Goal: Task Accomplishment & Management: Manage account settings

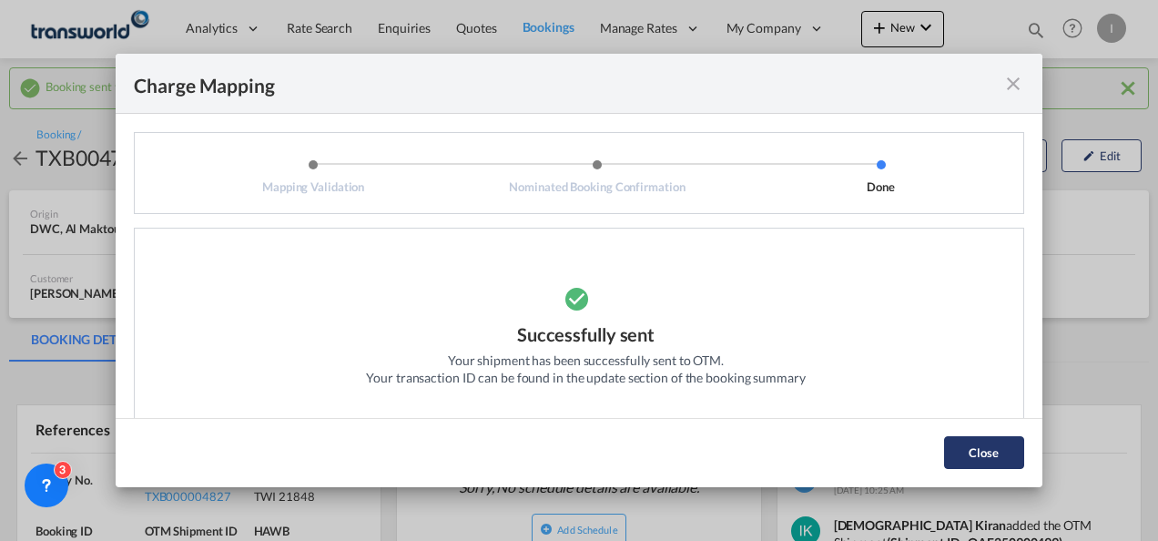
scroll to position [22, 0]
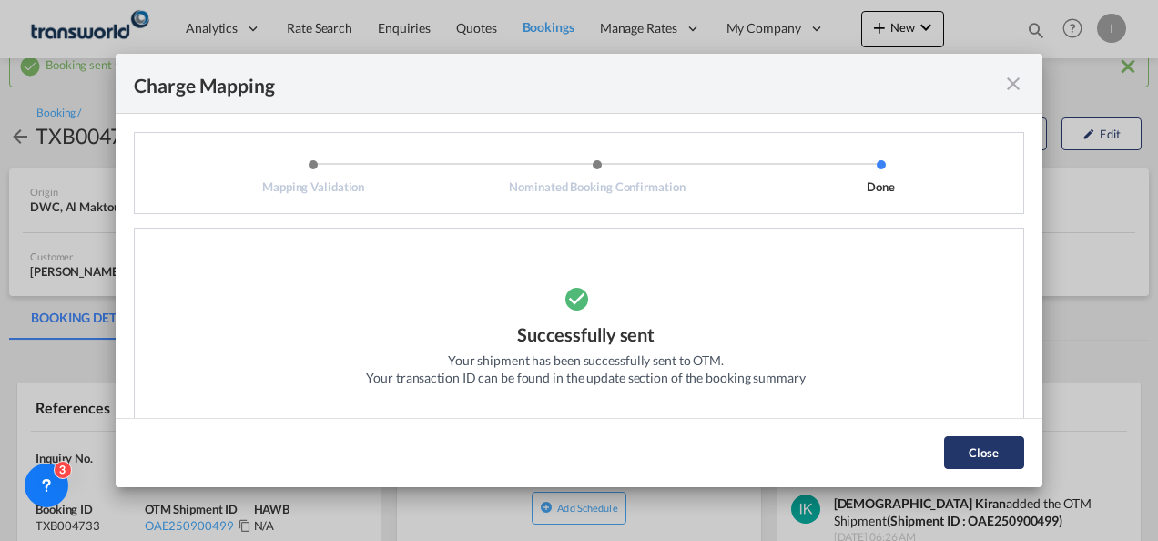
click at [974, 460] on button "Close" at bounding box center [984, 452] width 80 height 33
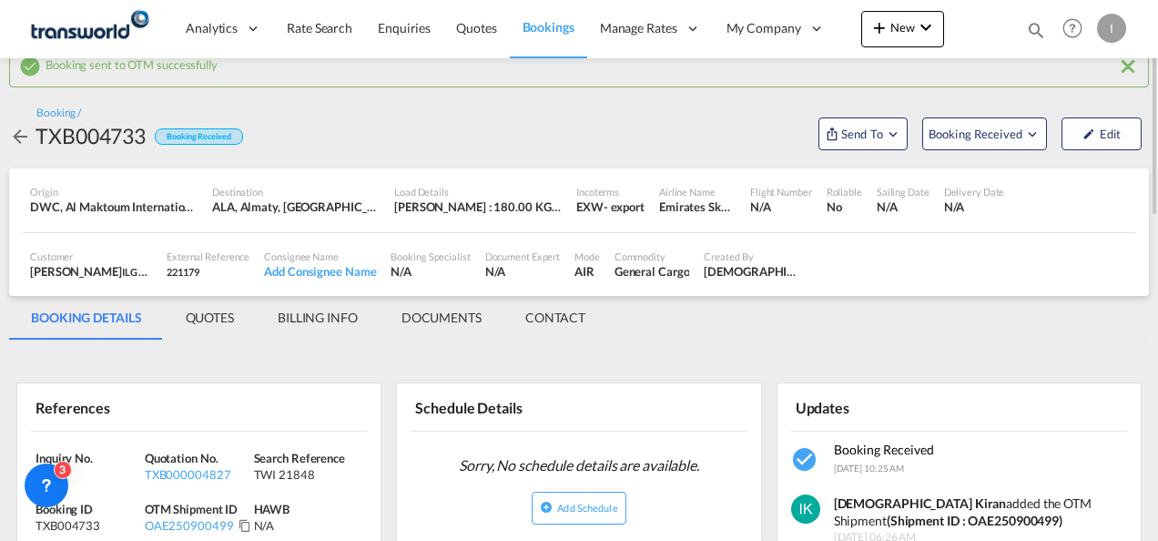
click at [276, 476] on div "TWI 21848" at bounding box center [306, 474] width 105 height 16
copy div "TWI 21848"
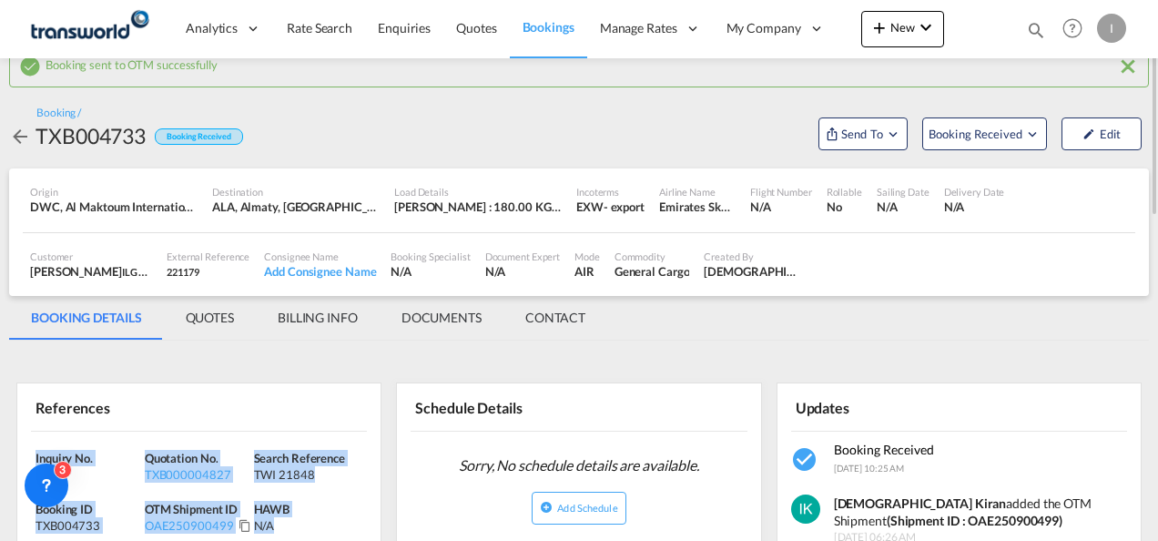
drag, startPoint x: 299, startPoint y: 521, endPoint x: 24, endPoint y: 450, distance: 283.9
click at [24, 450] on div "Inquiry No. N/A Quotation No. TXB000004827 Search Reference TWI 21848 Booking I…" at bounding box center [198, 521] width 363 height 181
copy div "Inquiry No. N/A Quotation No. TXB000004827 Search Reference TWI 21848 Booking I…"
click at [877, 29] on md-icon "icon-plus 400-fg" at bounding box center [879, 27] width 22 height 22
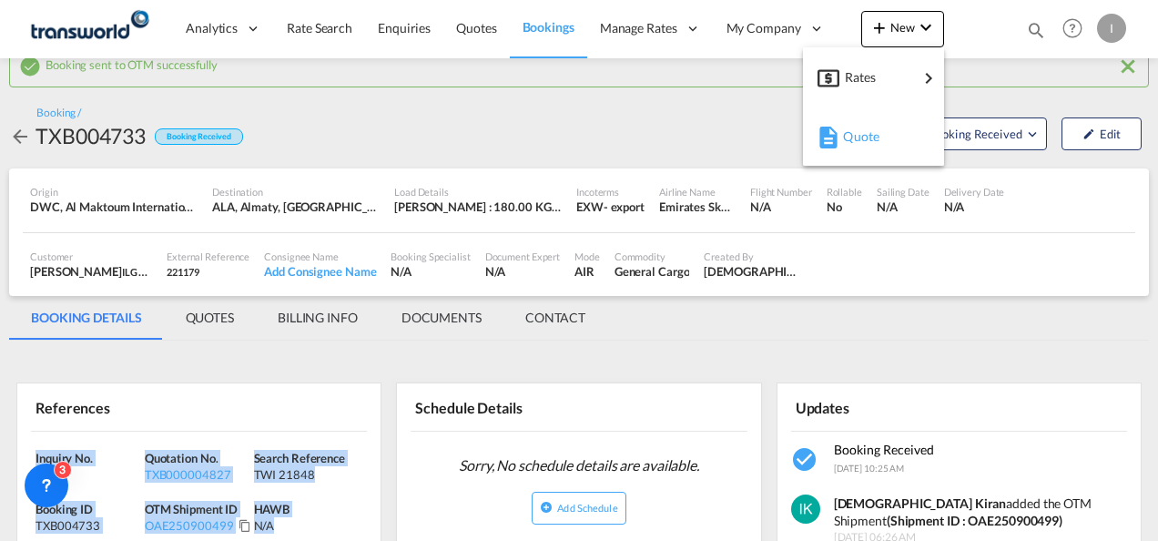
click at [860, 142] on span "Quote" at bounding box center [853, 136] width 20 height 36
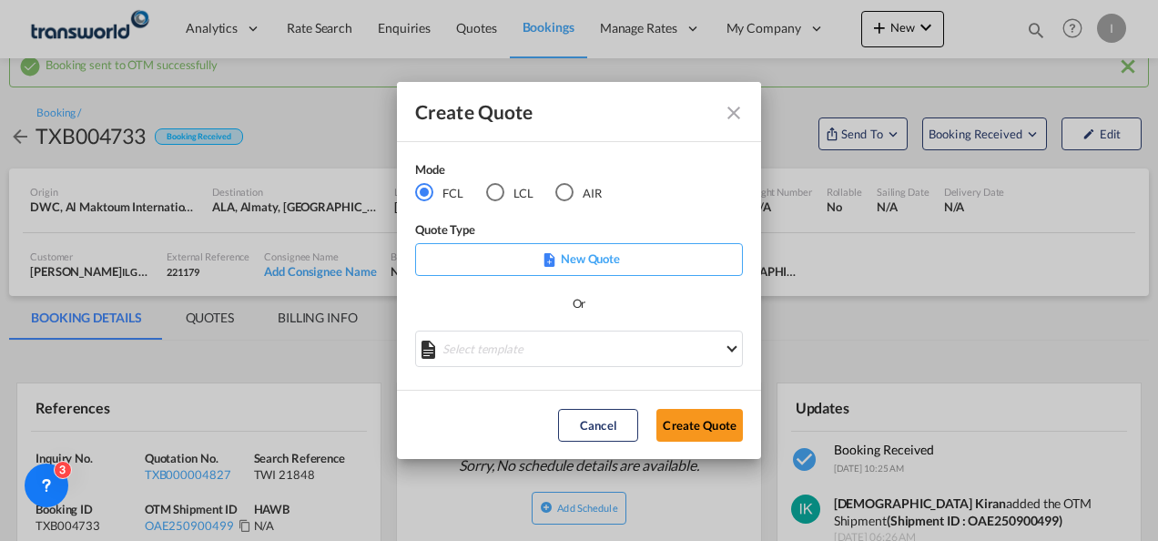
click at [565, 193] on div "AIR" at bounding box center [564, 192] width 18 height 18
click at [702, 439] on button "Create Quote" at bounding box center [699, 425] width 86 height 33
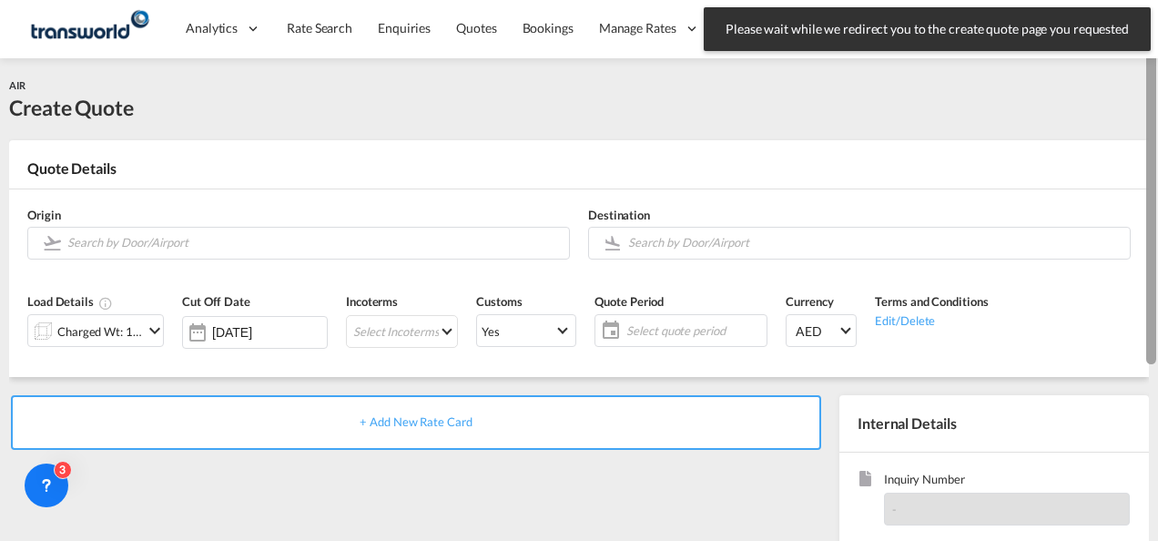
drag, startPoint x: 1154, startPoint y: 375, endPoint x: 1159, endPoint y: 123, distance: 252.2
click at [1157, 123] on html "Please wait while we redirect you to the create quote page you requested Press …" at bounding box center [579, 270] width 1158 height 541
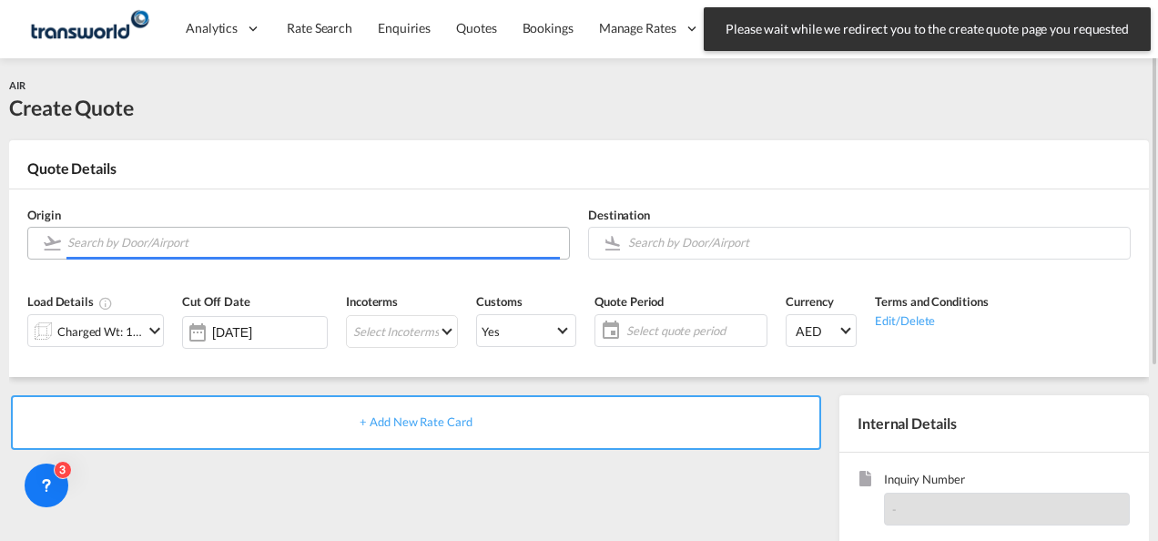
click at [434, 230] on input "Search by Door/Airport" at bounding box center [313, 243] width 492 height 32
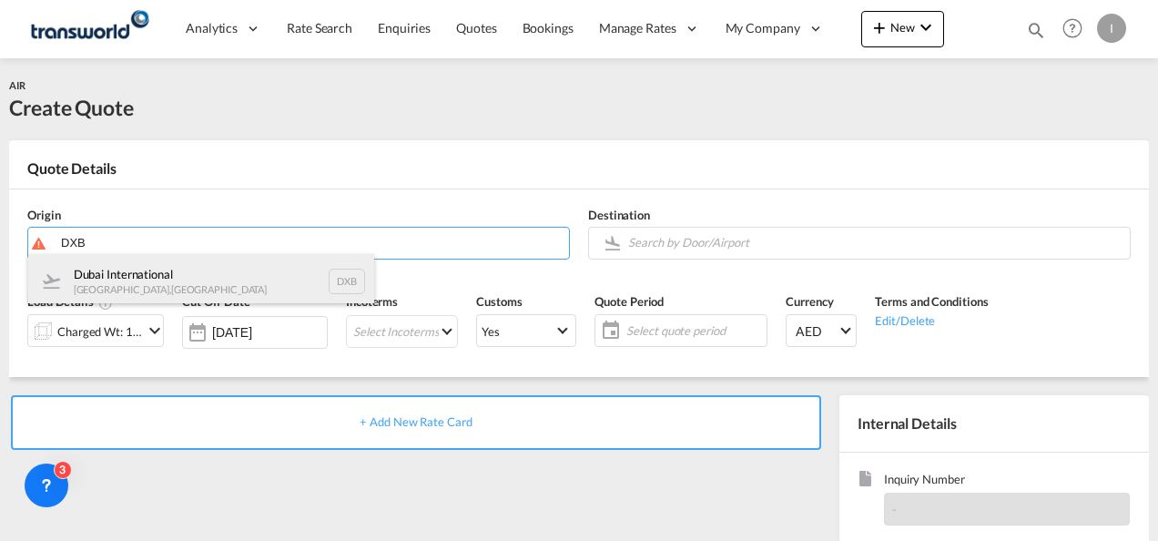
click at [235, 277] on div "Dubai International [GEOGRAPHIC_DATA] , [GEOGRAPHIC_DATA] DXB" at bounding box center [201, 281] width 346 height 55
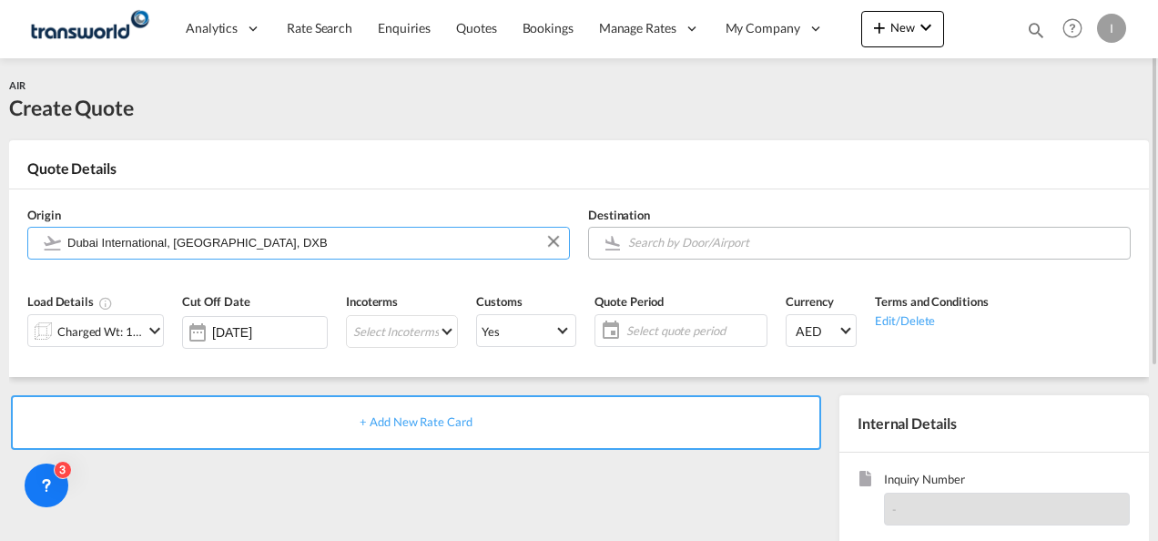
click at [655, 244] on input "Search by Door/Airport" at bounding box center [874, 243] width 492 height 32
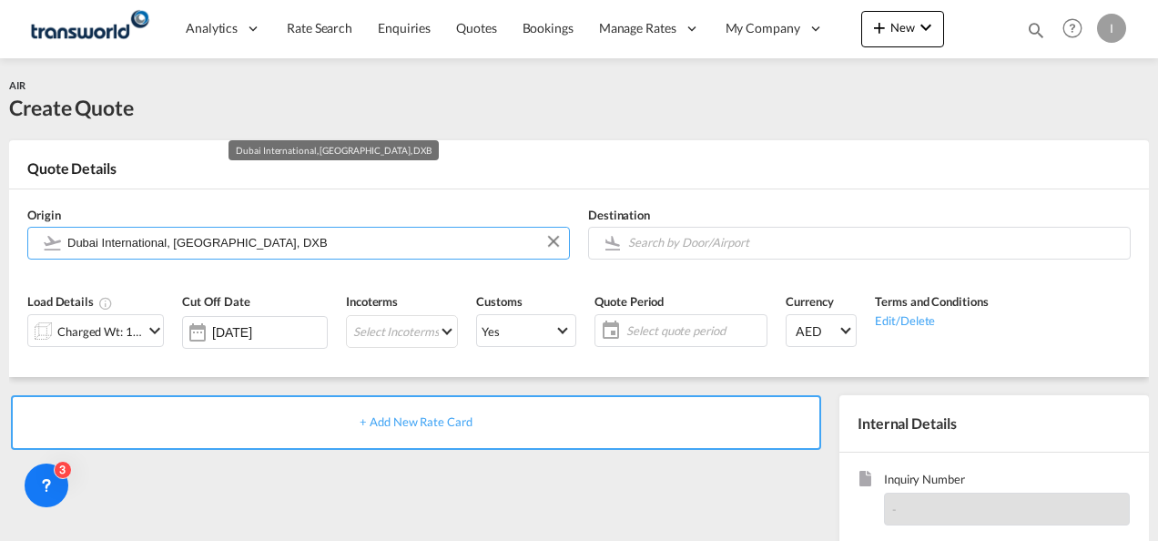
click at [258, 240] on input "Dubai International, [GEOGRAPHIC_DATA], DXB" at bounding box center [313, 243] width 492 height 32
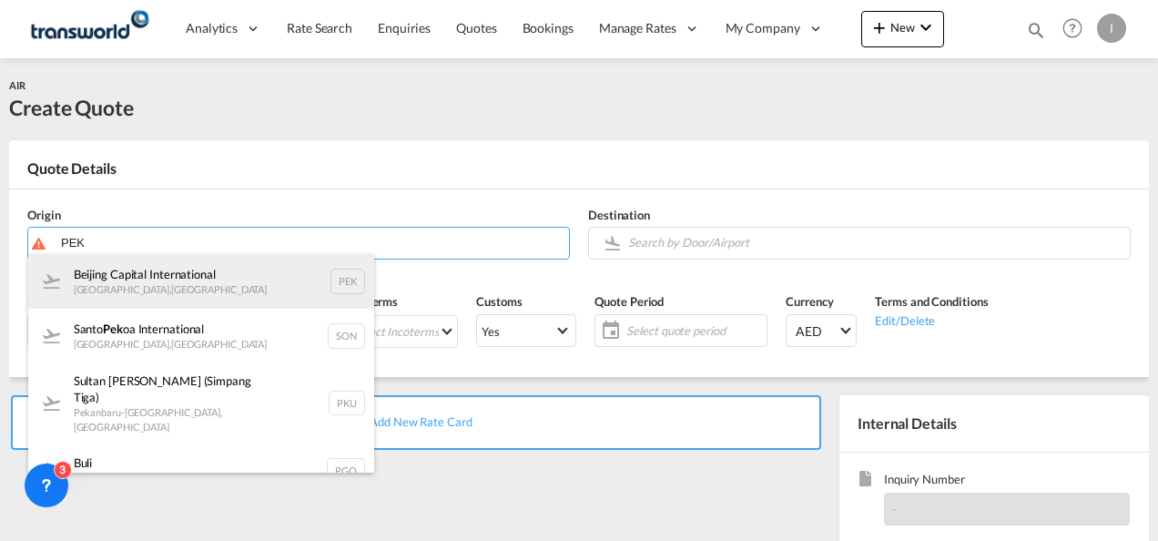
click at [204, 279] on div "Beijing Capital International [GEOGRAPHIC_DATA] , [GEOGRAPHIC_DATA] PEK" at bounding box center [201, 281] width 346 height 55
type input "Beijing Capital International, [GEOGRAPHIC_DATA], [GEOGRAPHIC_DATA]"
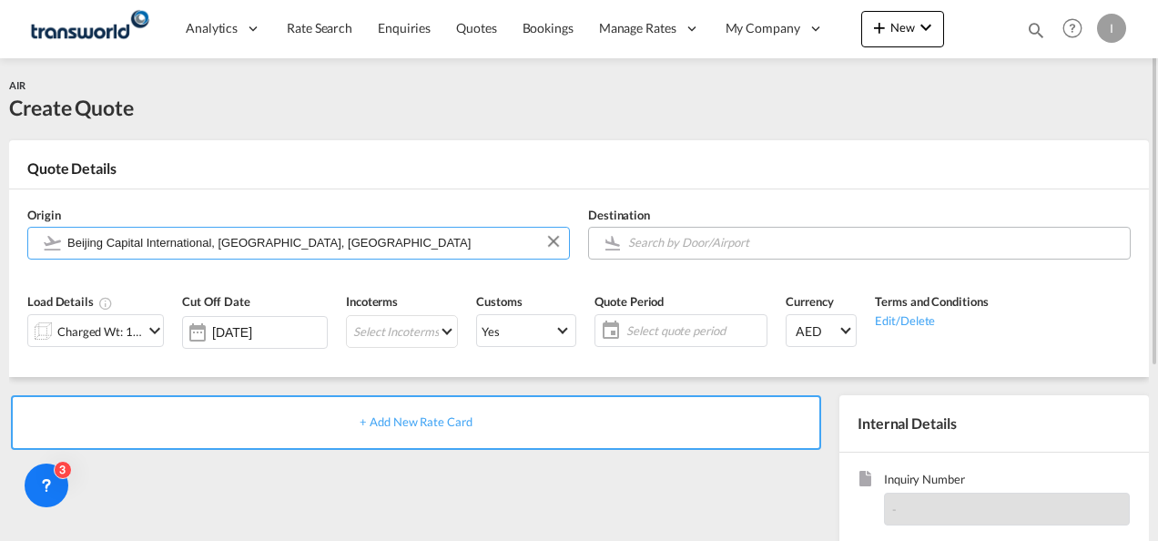
click at [636, 242] on body "Analytics Reports Dashboard Rate Search Enquiries Quotes Bookings" at bounding box center [579, 270] width 1158 height 541
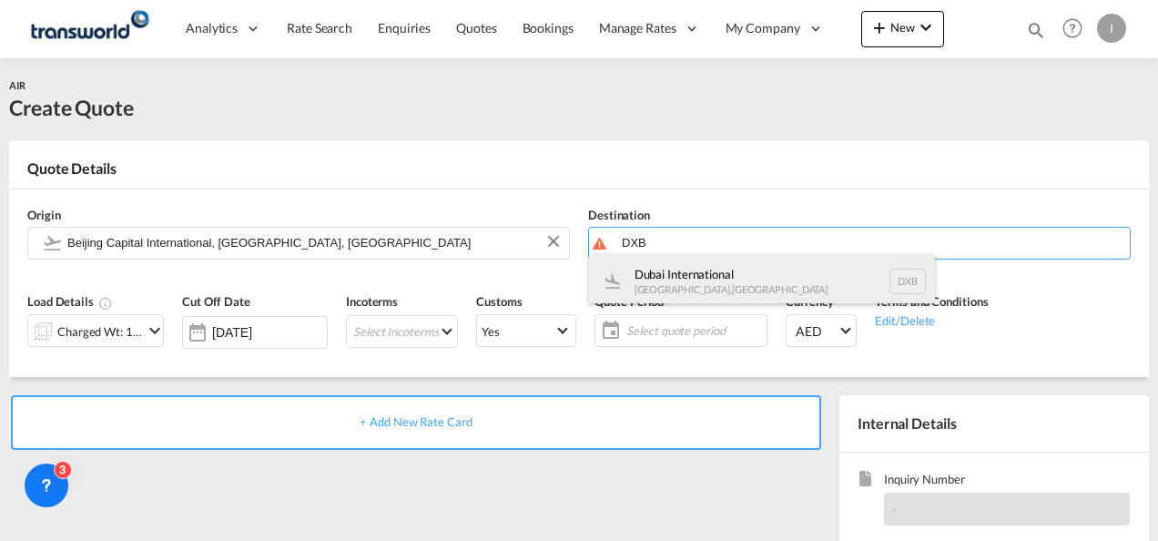
click at [657, 272] on div "Dubai International [GEOGRAPHIC_DATA] , [GEOGRAPHIC_DATA] DXB" at bounding box center [762, 281] width 346 height 55
type input "Dubai International, [GEOGRAPHIC_DATA], DXB"
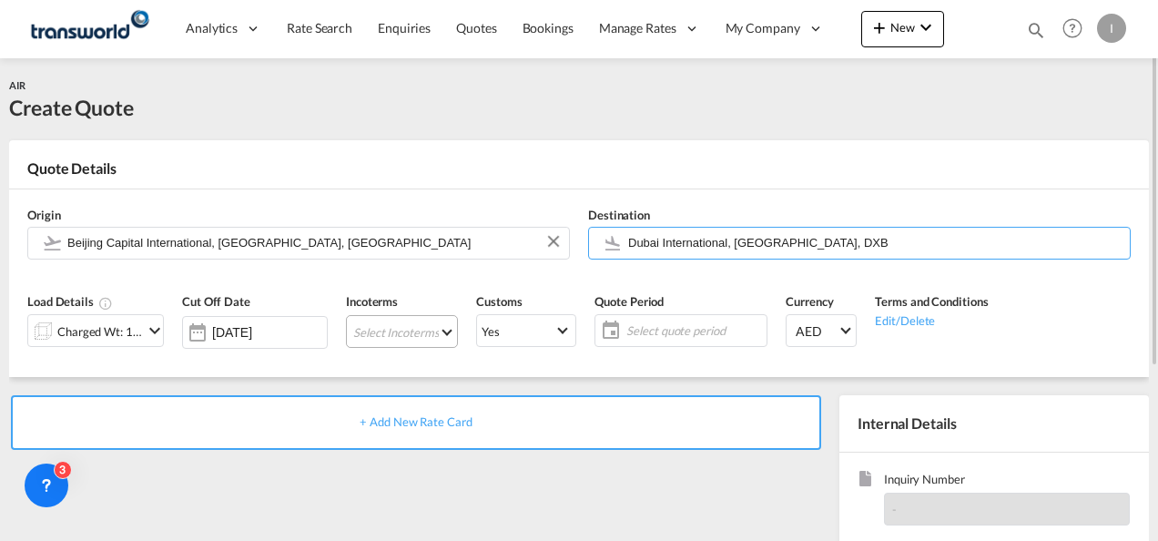
click at [346, 346] on md-select "Select Incoterms EXW - export Ex Works EXW - import Ex Works CIP - import Carri…" at bounding box center [402, 331] width 112 height 33
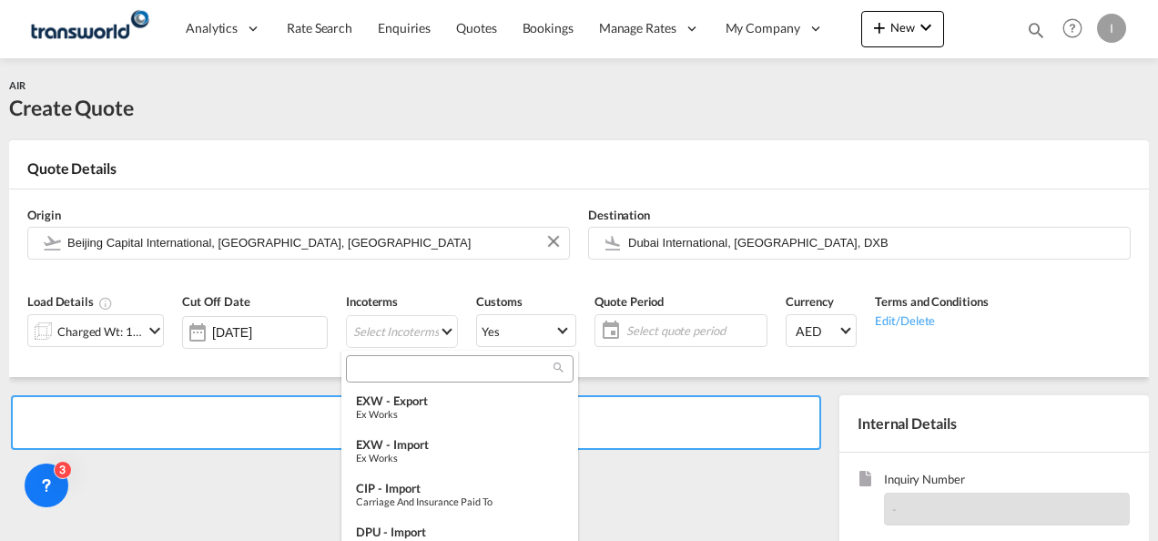
click at [383, 373] on input "search" at bounding box center [452, 368] width 202 height 16
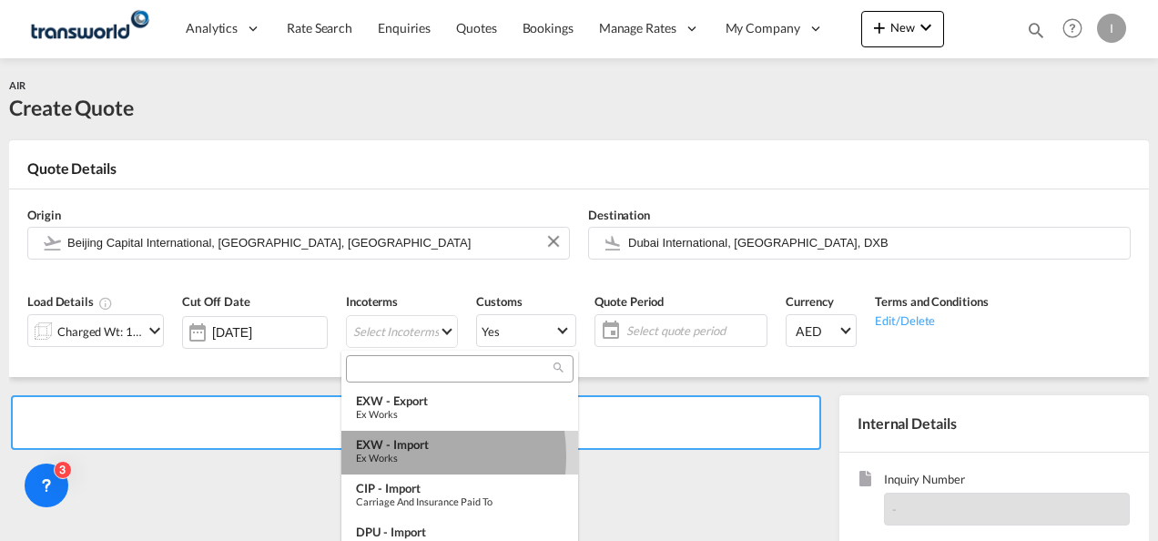
click at [383, 456] on div "Ex Works" at bounding box center [460, 457] width 208 height 12
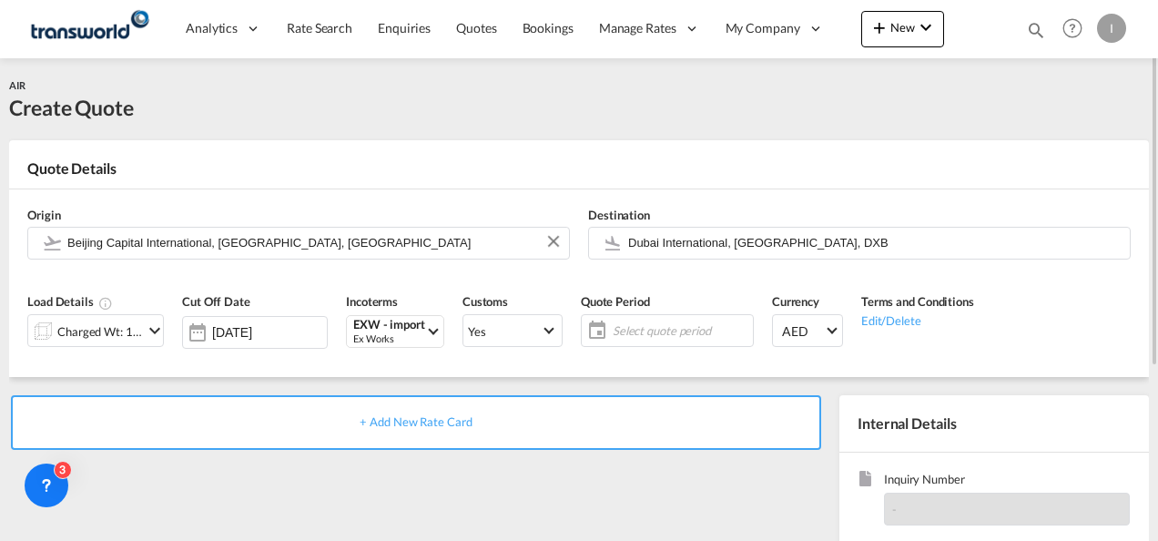
click at [650, 329] on span "Select quote period" at bounding box center [680, 330] width 136 height 16
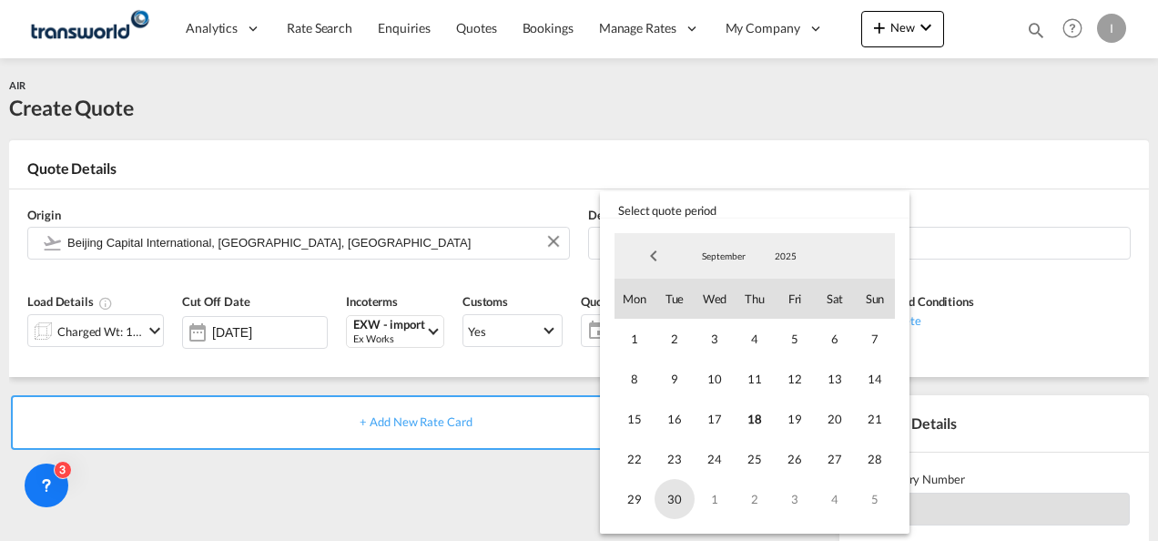
click at [678, 495] on span "30" at bounding box center [674, 499] width 40 height 40
click at [498, 533] on md-backdrop at bounding box center [579, 270] width 1158 height 541
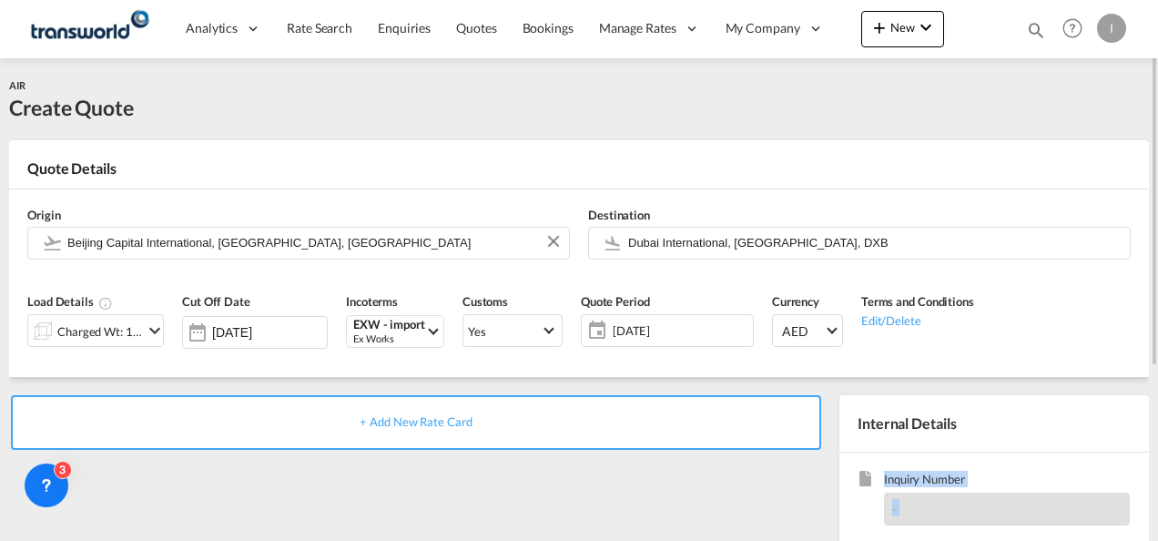
drag, startPoint x: 1156, startPoint y: 333, endPoint x: 1152, endPoint y: 438, distance: 104.7
click at [1152, 438] on md-content "Analytics Reports Dashboard Rate Search Enquiries Quotes Bookings" at bounding box center [579, 270] width 1158 height 541
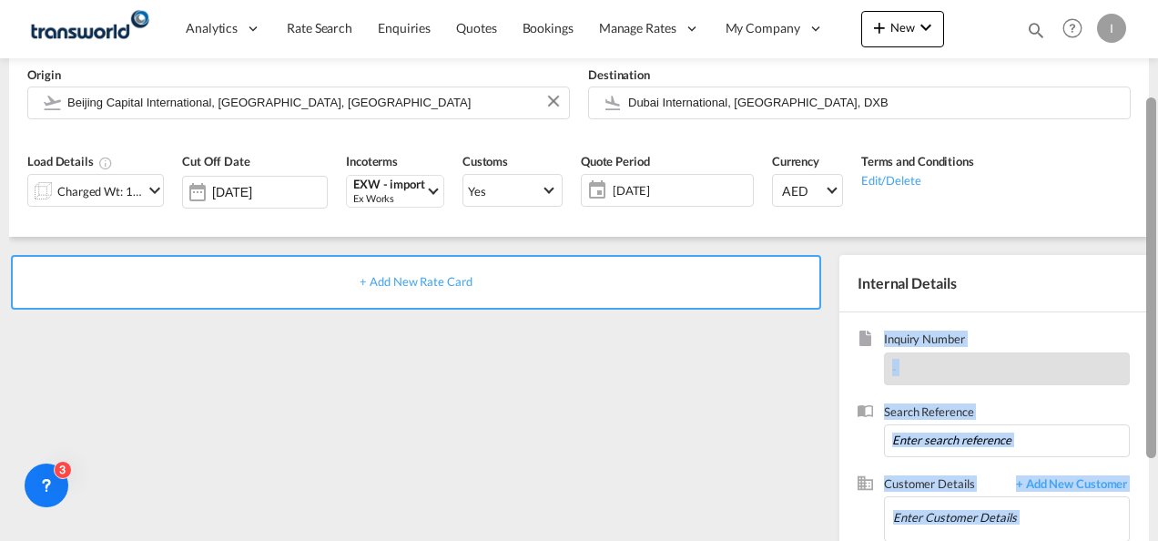
scroll to position [167, 0]
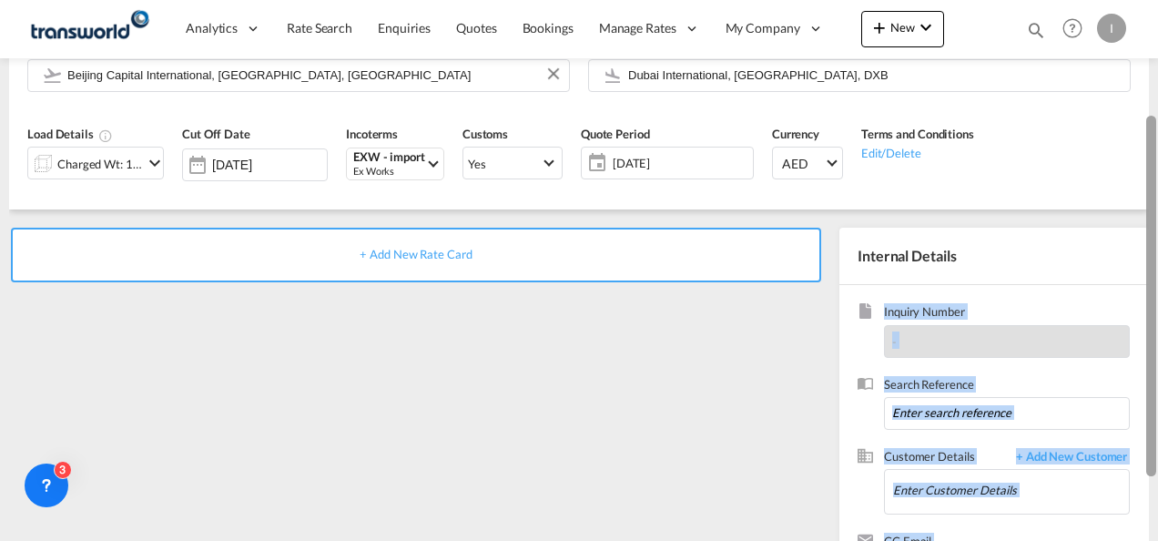
drag, startPoint x: 1152, startPoint y: 438, endPoint x: 1160, endPoint y: 355, distance: 83.2
click at [1157, 355] on html "Analytics Reports Dashboard Rate Search Enquiries Quotes" at bounding box center [579, 270] width 1158 height 541
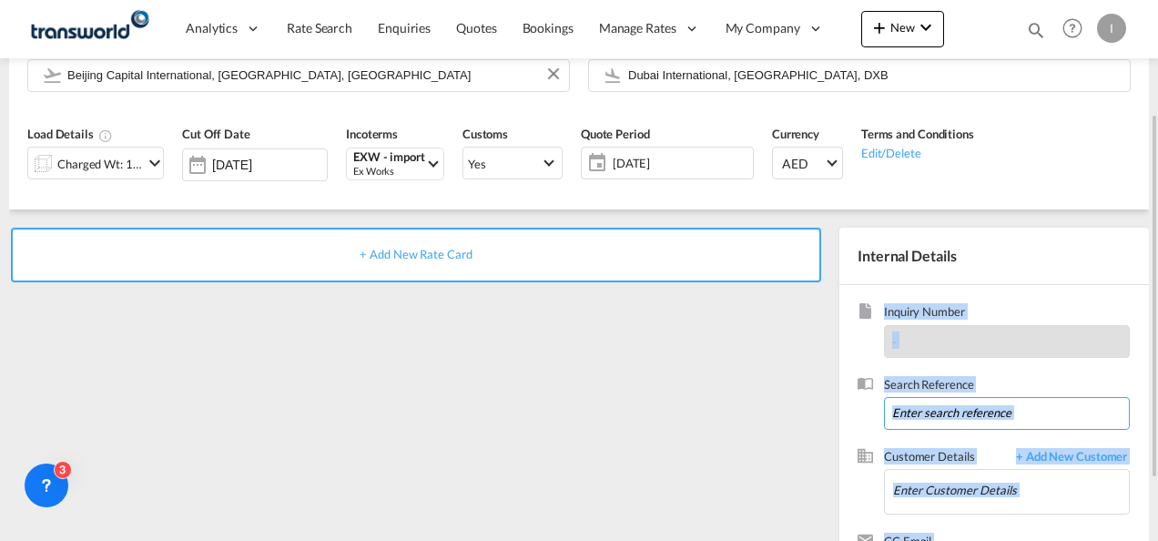
click at [930, 420] on input at bounding box center [1007, 413] width 246 height 33
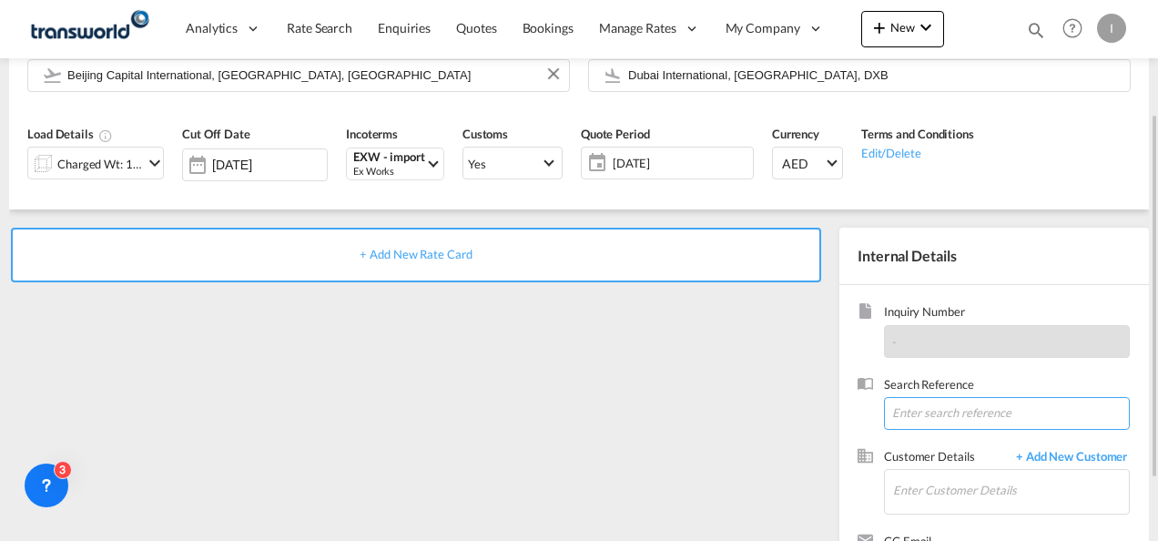
paste input "Inquiry No. N/A Quotation No. TXB000004827 Search Reference TWI 21848 Booking I…"
click at [916, 424] on input "Inquiry No. N/A Quotation No. TXB000004827 Search Reference TWI 21848 Booking I…" at bounding box center [1007, 413] width 246 height 33
paste input "WI 21718"
type input "TWI 21718"
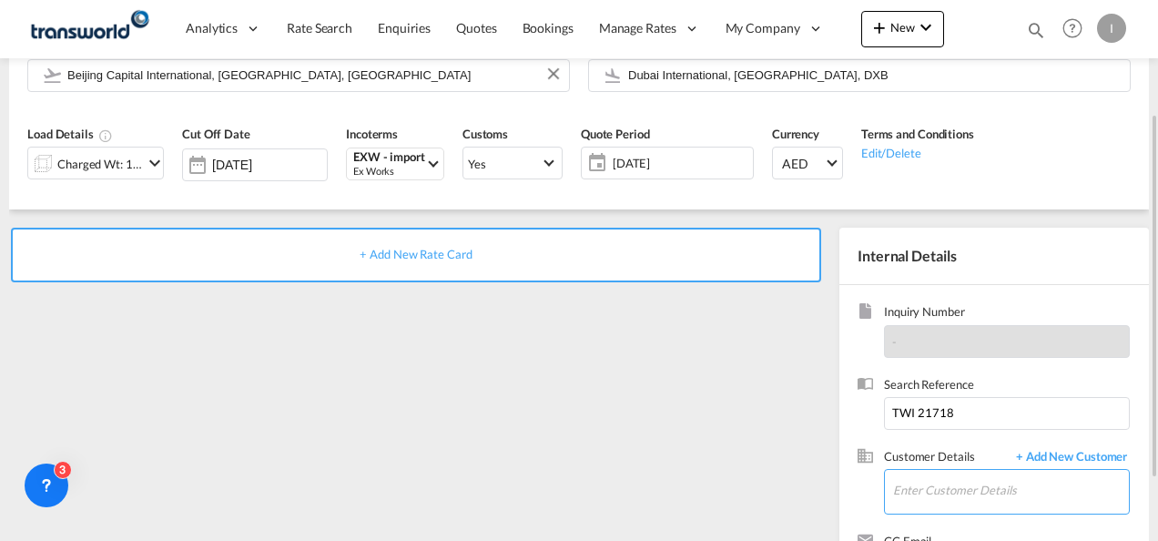
click at [916, 483] on input "Enter Customer Details" at bounding box center [1011, 490] width 236 height 41
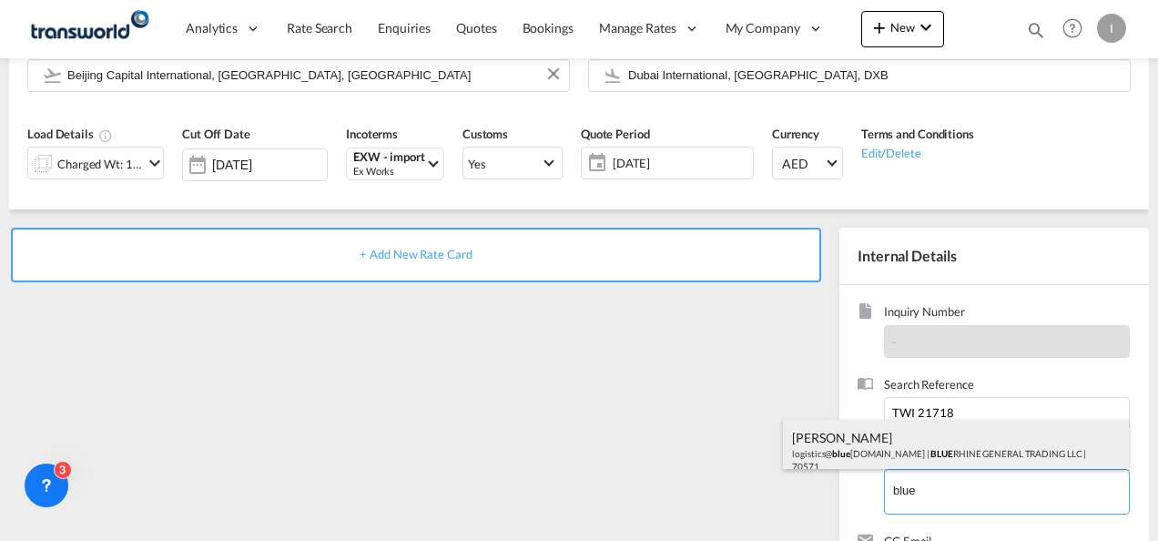
click at [874, 459] on div "[PERSON_NAME] logistics@ blue [DOMAIN_NAME] | BLUE RHINE GENERAL TRADING LLC | …" at bounding box center [956, 451] width 346 height 62
type input "BLUE RHINE GENERAL TRADING LLC, [PERSON_NAME], [EMAIL_ADDRESS][DOMAIN_NAME]"
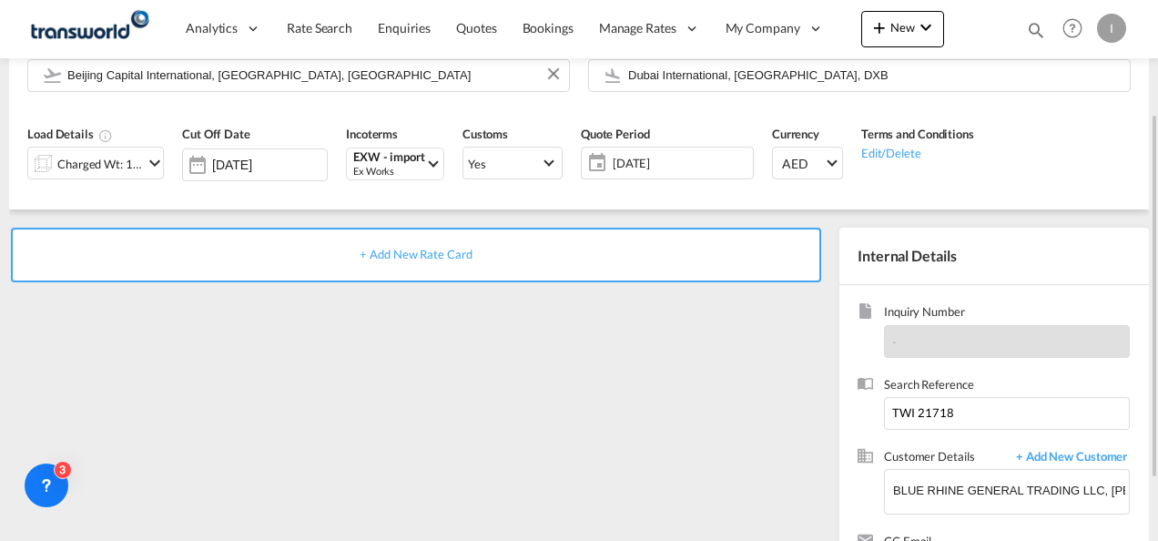
click at [439, 253] on span "+ Add New Rate Card" at bounding box center [415, 254] width 112 height 15
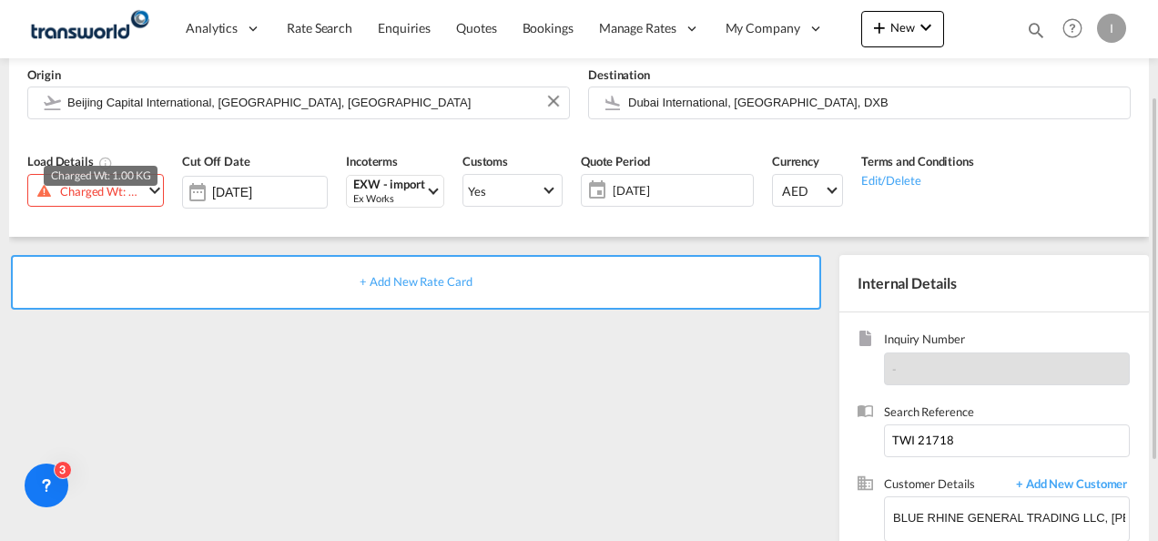
click at [140, 180] on body "Analytics Reports Dashboard Rate Search Enquiries Quotes Bookings" at bounding box center [579, 270] width 1158 height 541
click at [81, 196] on div "Charged Wt: 1.00 KG" at bounding box center [101, 190] width 83 height 25
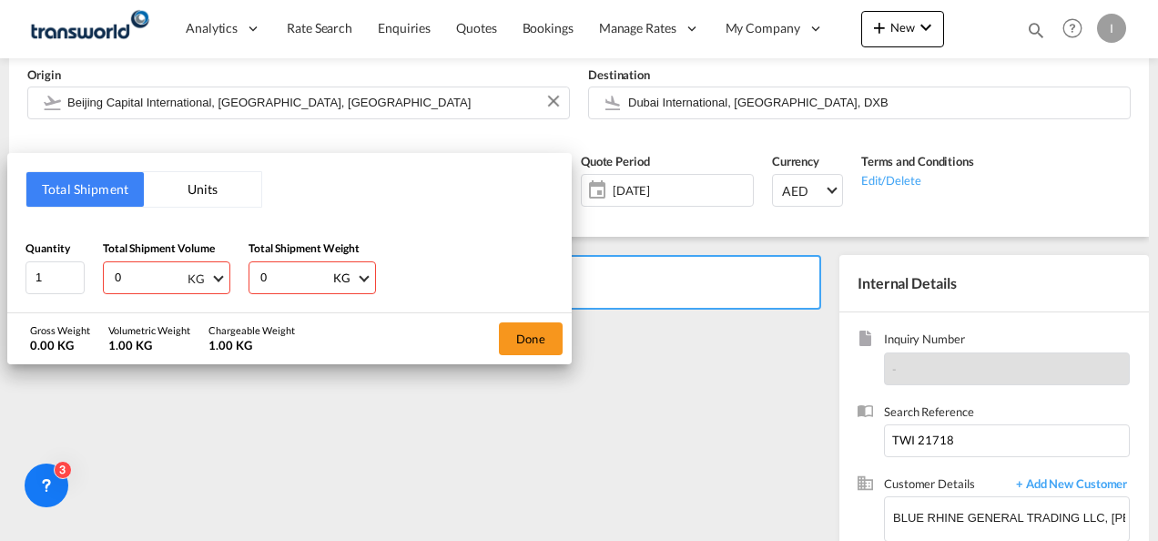
click at [187, 268] on md-select-value "KG" at bounding box center [206, 277] width 40 height 31
drag, startPoint x: 157, startPoint y: 273, endPoint x: 41, endPoint y: 279, distance: 115.8
click at [41, 279] on md-backdrop at bounding box center [579, 270] width 1158 height 541
click at [129, 276] on input "0" at bounding box center [149, 277] width 73 height 31
type input "358"
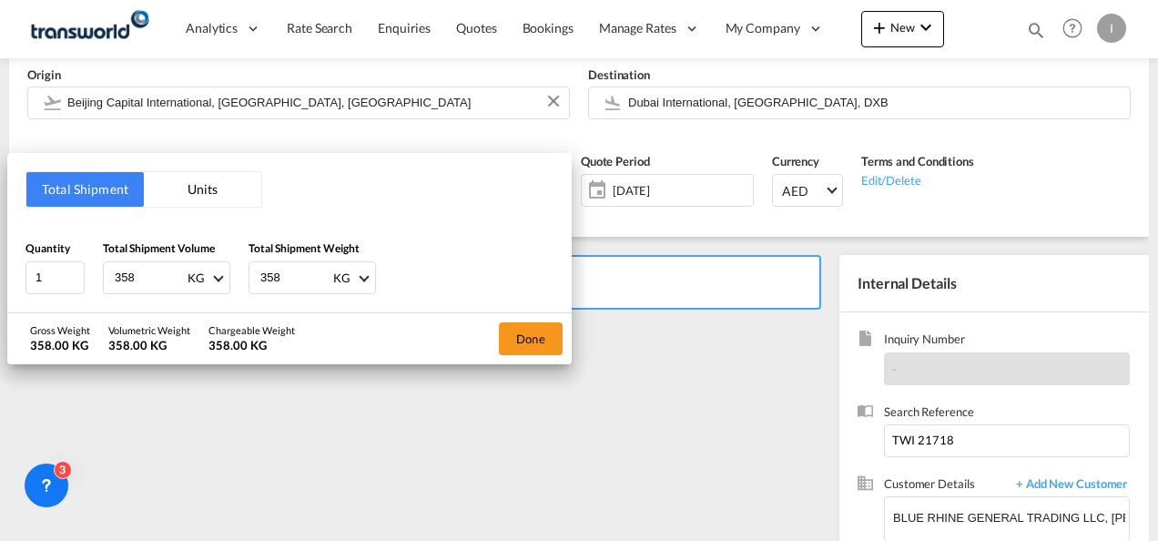
type input "358"
click at [548, 364] on div "Total Shipment Units Quantity 1 Total Shipment Volume 358 KG Total Shipment Wei…" at bounding box center [579, 270] width 1158 height 541
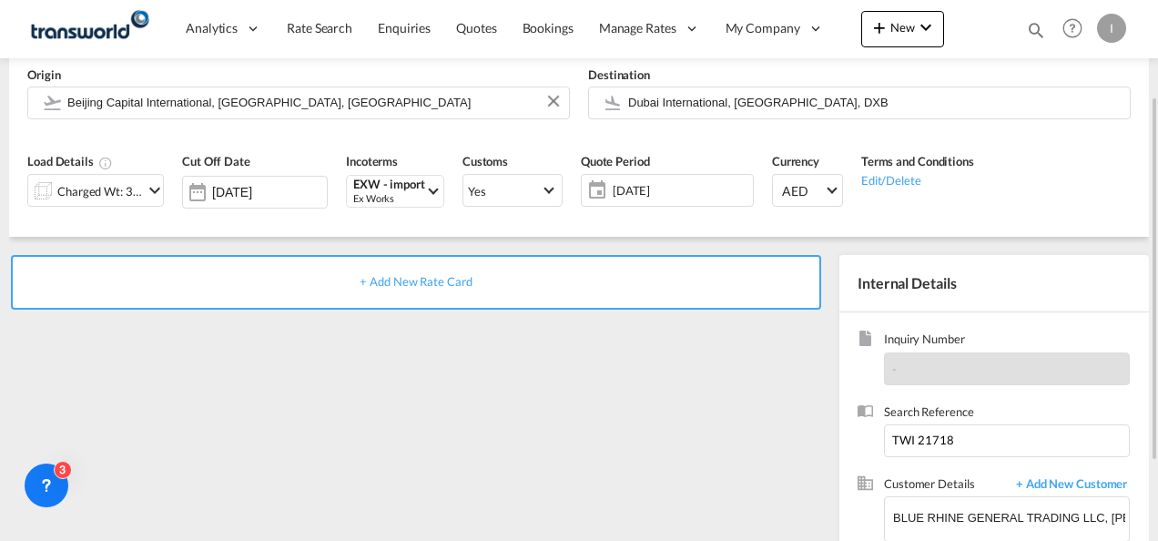
click at [416, 274] on span "+ Add New Rate Card" at bounding box center [415, 281] width 112 height 15
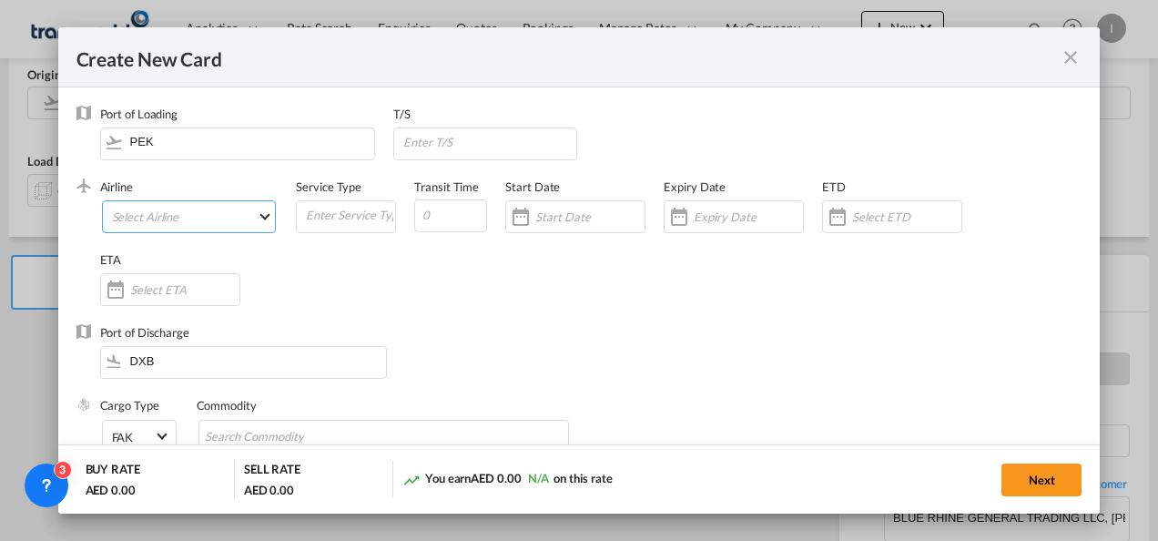
click at [176, 216] on md-select "Select Airline AIR EXPRESS S.A. (1166- / -) CMA CGM Air Cargo (1140-2C / -) DDW…" at bounding box center [189, 216] width 175 height 33
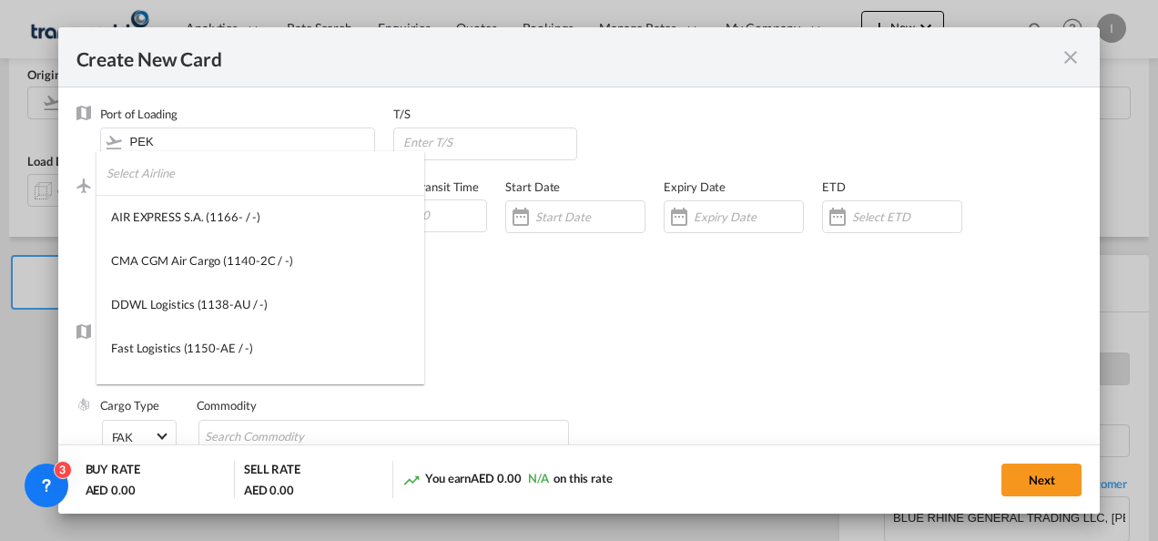
click at [144, 171] on input "search" at bounding box center [265, 173] width 318 height 44
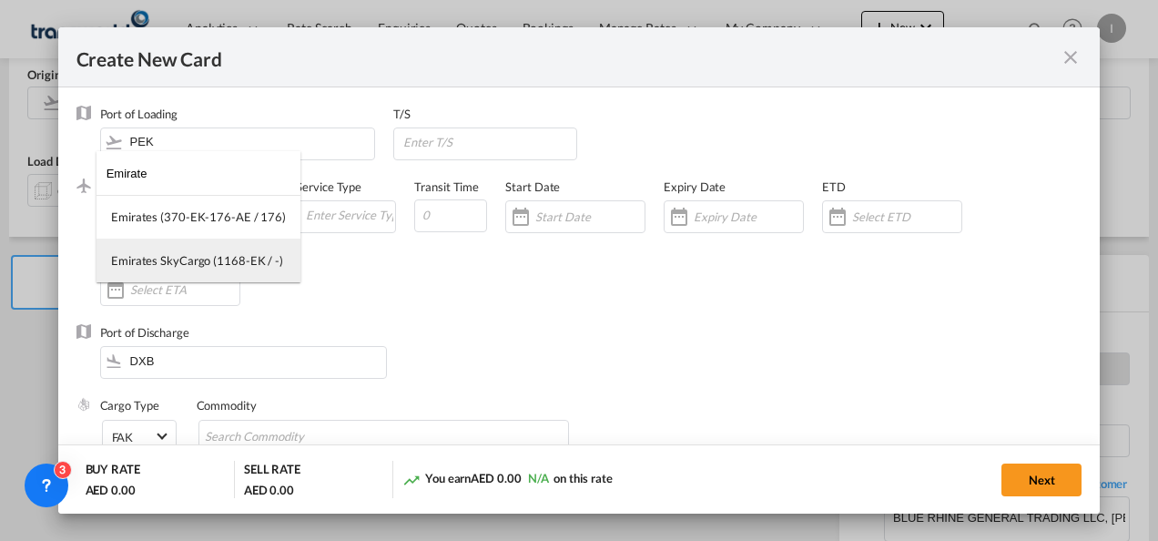
type input "Emirate"
click at [195, 262] on div "Emirates SkyCargo (1168-EK / -)" at bounding box center [197, 260] width 172 height 16
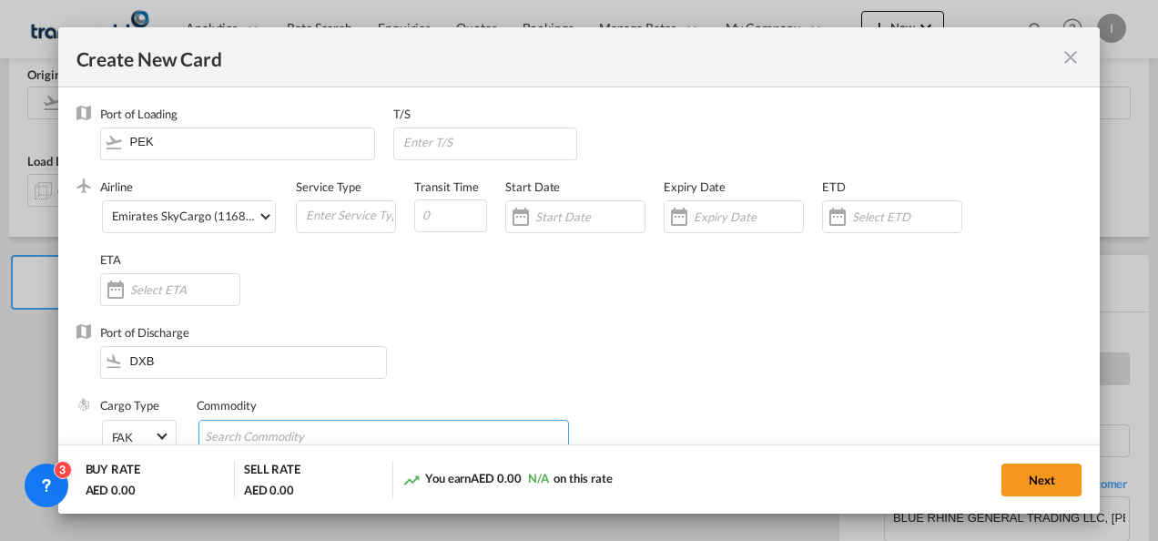
click at [283, 432] on input "Search Commodity" at bounding box center [288, 436] width 167 height 29
type input "General Cargo"
click at [485, 334] on div "Port of Discharge DXB" at bounding box center [579, 360] width 1006 height 73
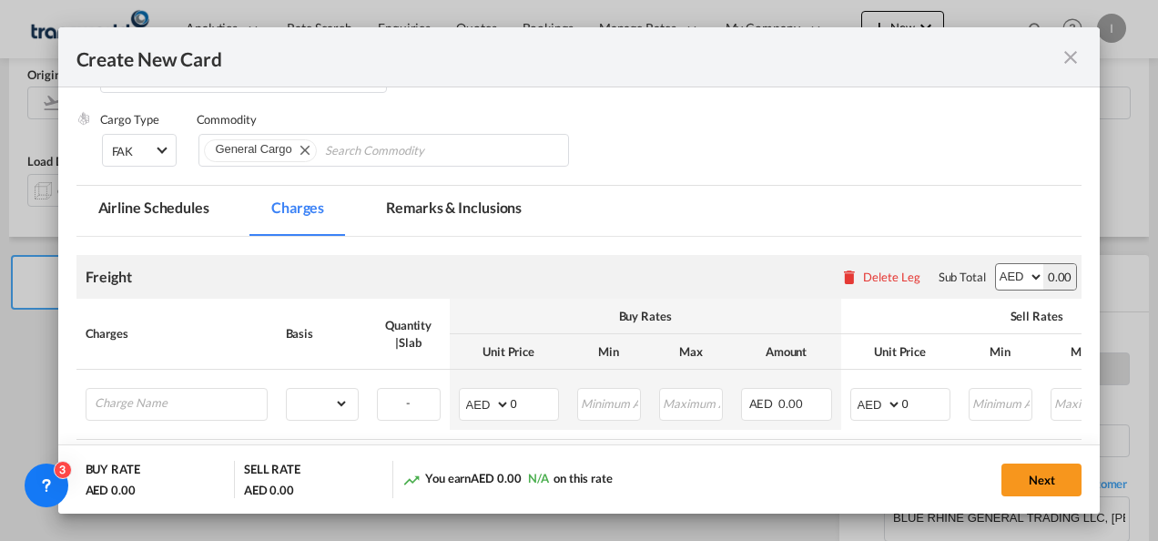
scroll to position [308, 0]
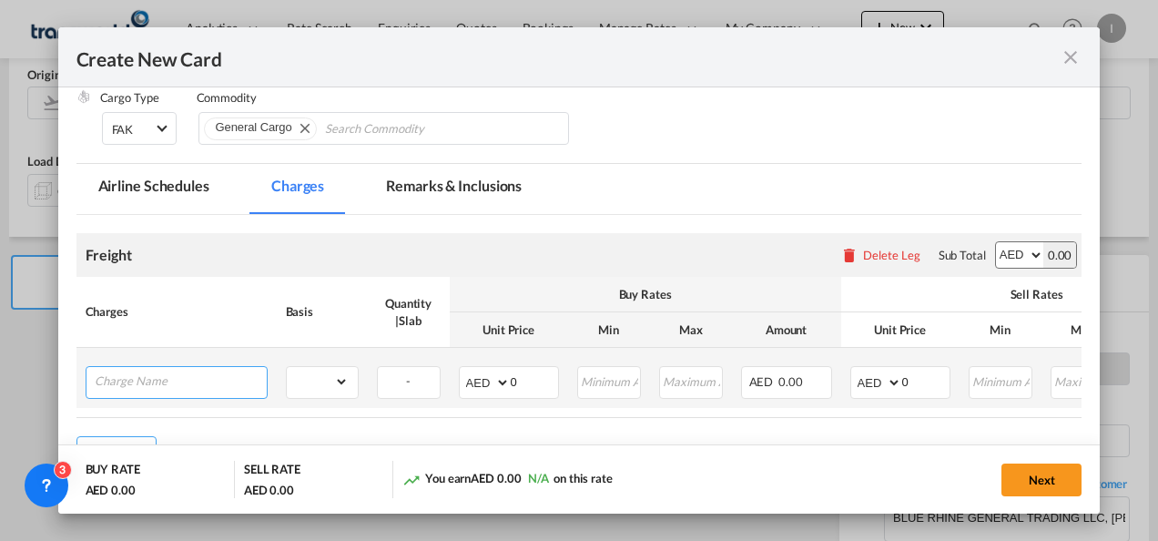
click at [169, 375] on input "Charge Name" at bounding box center [181, 380] width 172 height 27
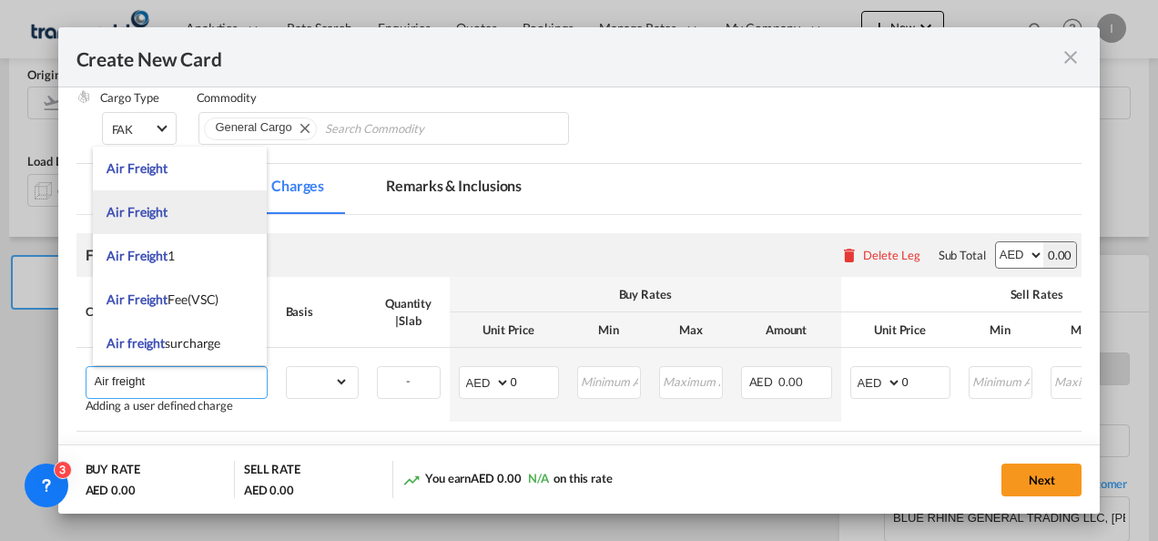
click at [139, 218] on span "Air Freight" at bounding box center [136, 211] width 61 height 15
type input "Air Freight"
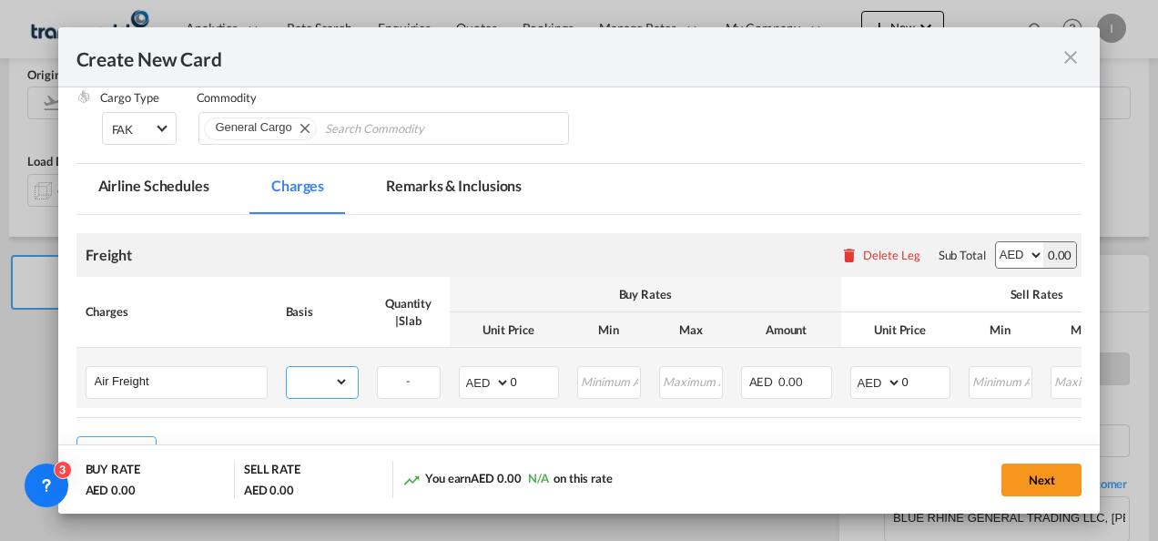
click at [302, 387] on select "gross_weight volumetric_weight per_shipment per_bl per_km % on air freight per_…" at bounding box center [318, 381] width 62 height 29
select select "per_shipment"
click at [287, 367] on select "gross_weight volumetric_weight per_shipment per_bl per_km % on air freight per_…" at bounding box center [318, 381] width 62 height 29
drag, startPoint x: 524, startPoint y: 380, endPoint x: 460, endPoint y: 389, distance: 65.1
click at [460, 389] on md-input-container "AED AFN ALL AMD ANG AOA ARS AUD AWG AZN BAM BBD BDT BGN BHD BIF BMD BND BOB BRL…" at bounding box center [509, 382] width 100 height 33
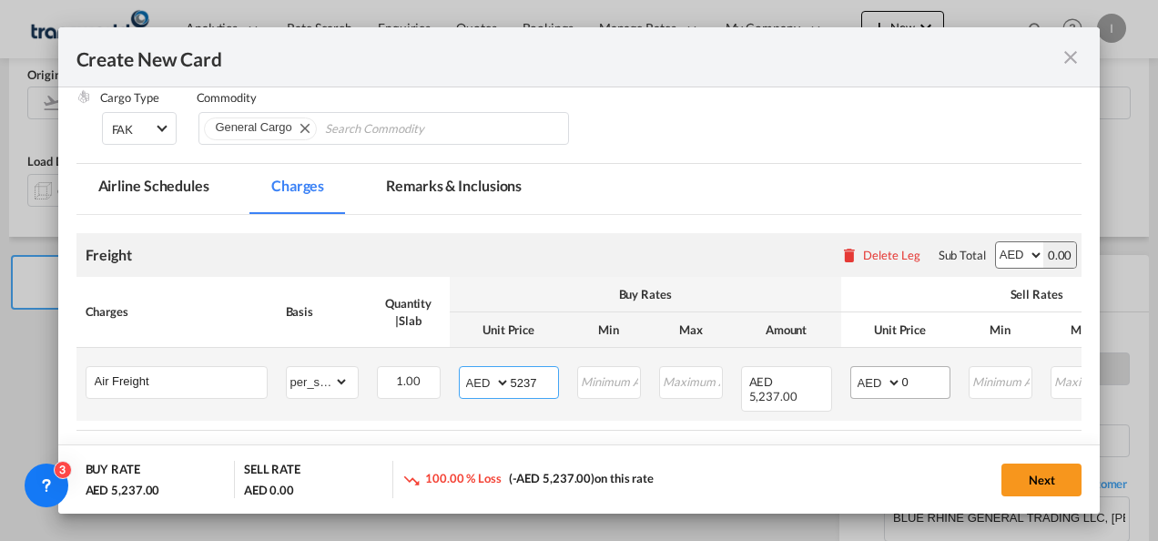
type input "5237"
click at [922, 382] on input "0" at bounding box center [925, 380] width 47 height 27
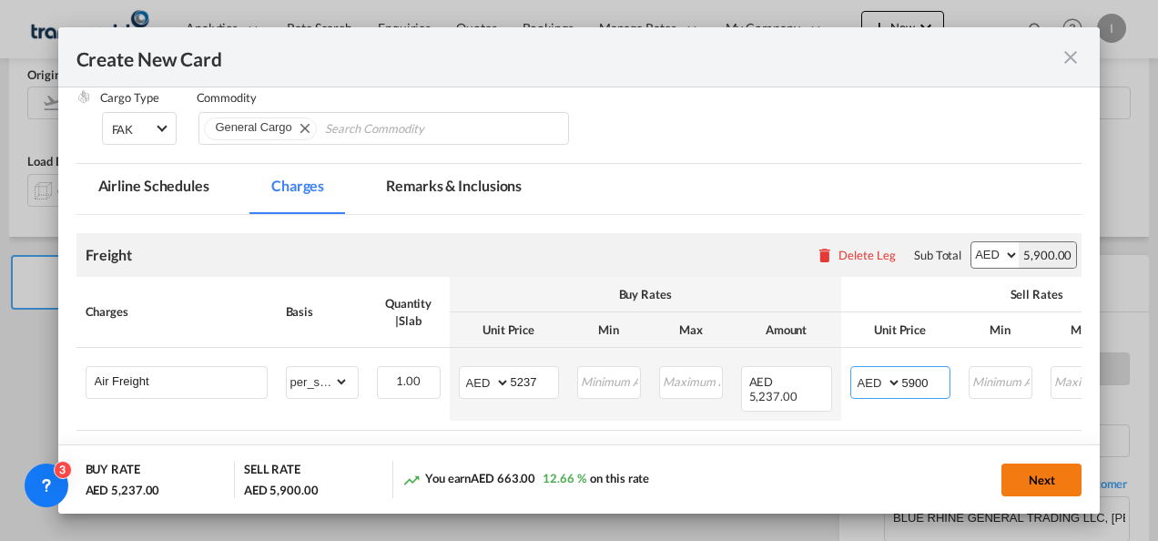
type input "5900"
click at [1041, 475] on button "Next" at bounding box center [1041, 479] width 80 height 33
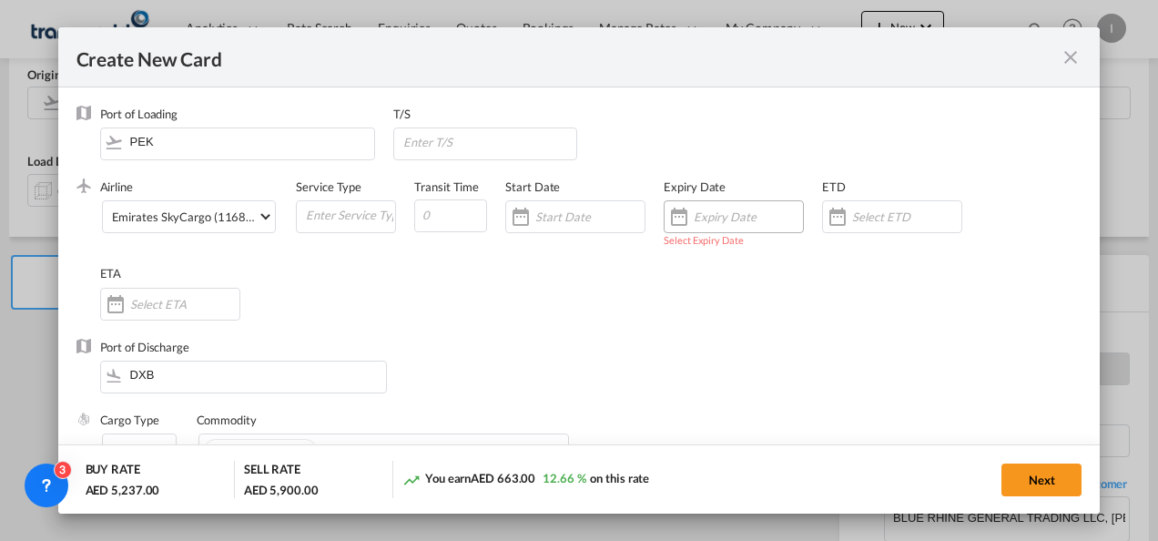
click at [732, 223] on input "Create New CardPort ..." at bounding box center [747, 216] width 109 height 15
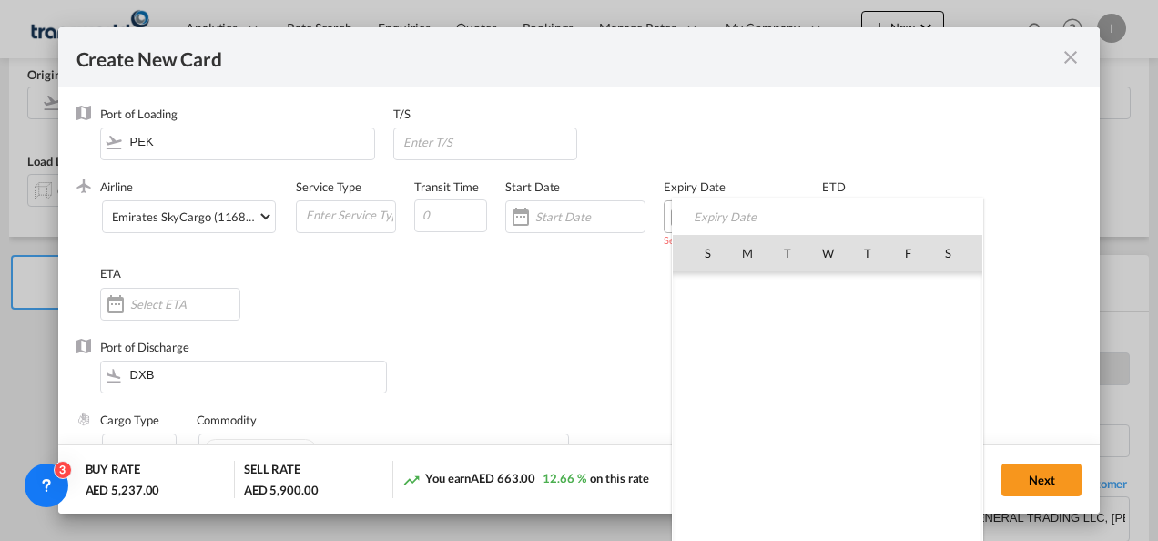
scroll to position [421578, 0]
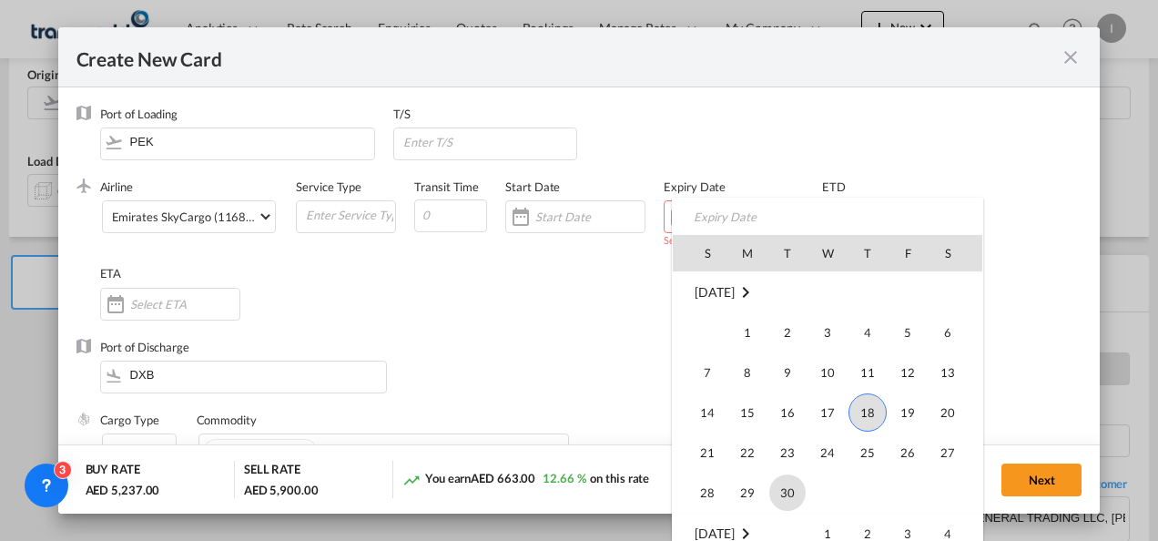
click at [801, 491] on span "30" at bounding box center [787, 492] width 36 height 36
type input "[DATE]"
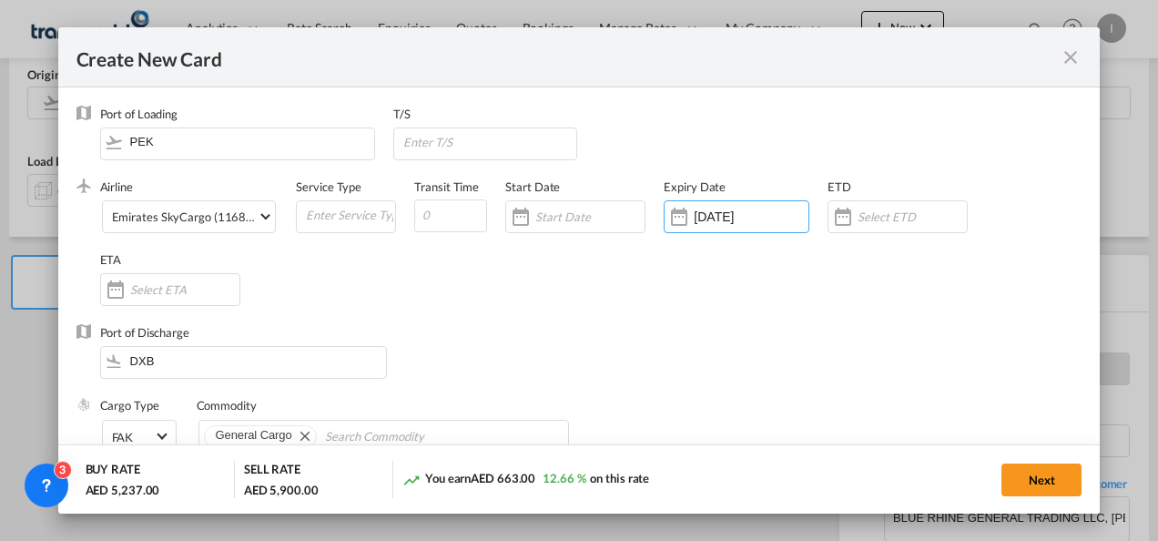
click at [989, 482] on div "Next" at bounding box center [891, 479] width 380 height 37
click at [1044, 481] on button "Next" at bounding box center [1041, 479] width 80 height 33
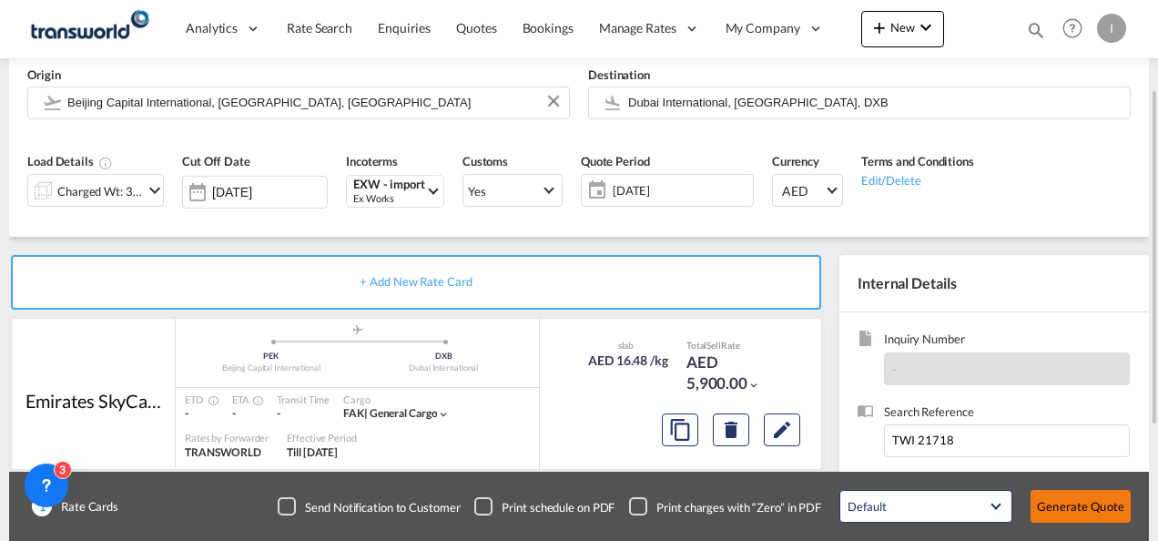
click at [1059, 507] on button "Generate Quote" at bounding box center [1080, 506] width 100 height 33
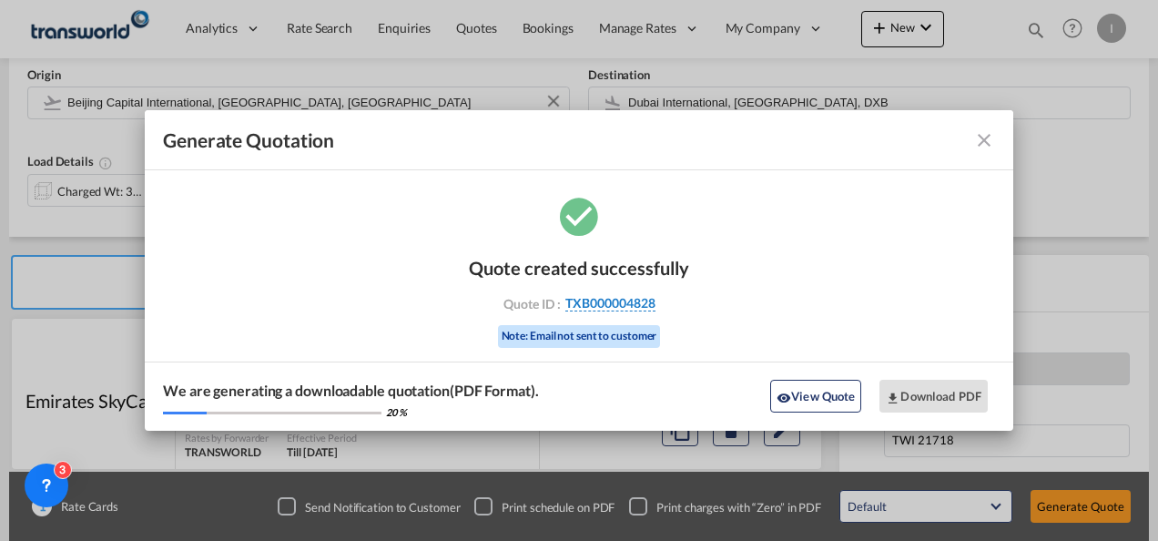
click at [623, 304] on span "TXB000004828" at bounding box center [610, 303] width 90 height 16
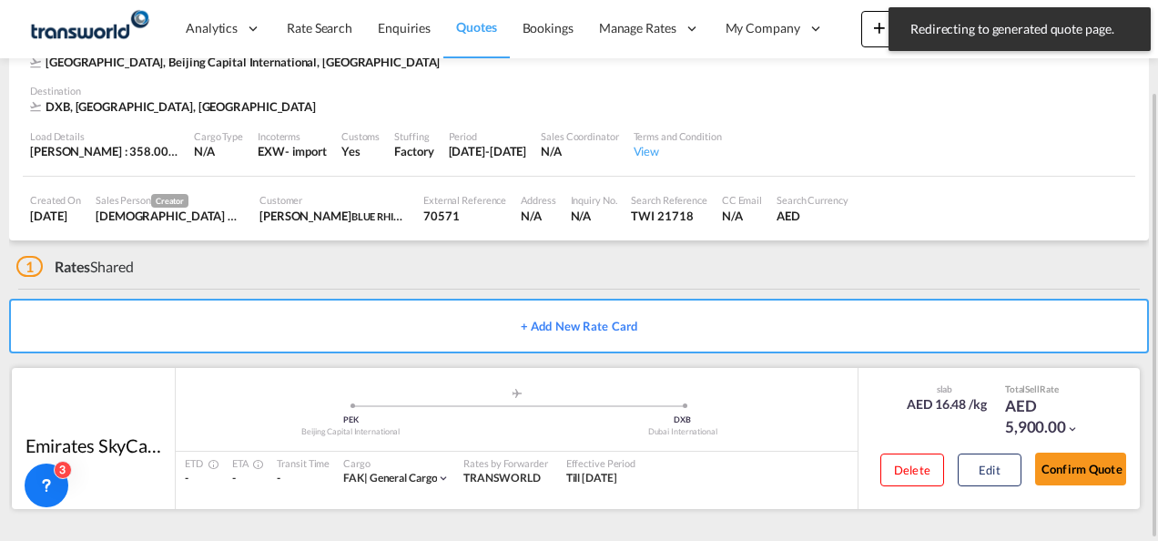
scroll to position [111, 0]
click at [1078, 453] on button "Confirm Quote" at bounding box center [1080, 469] width 91 height 33
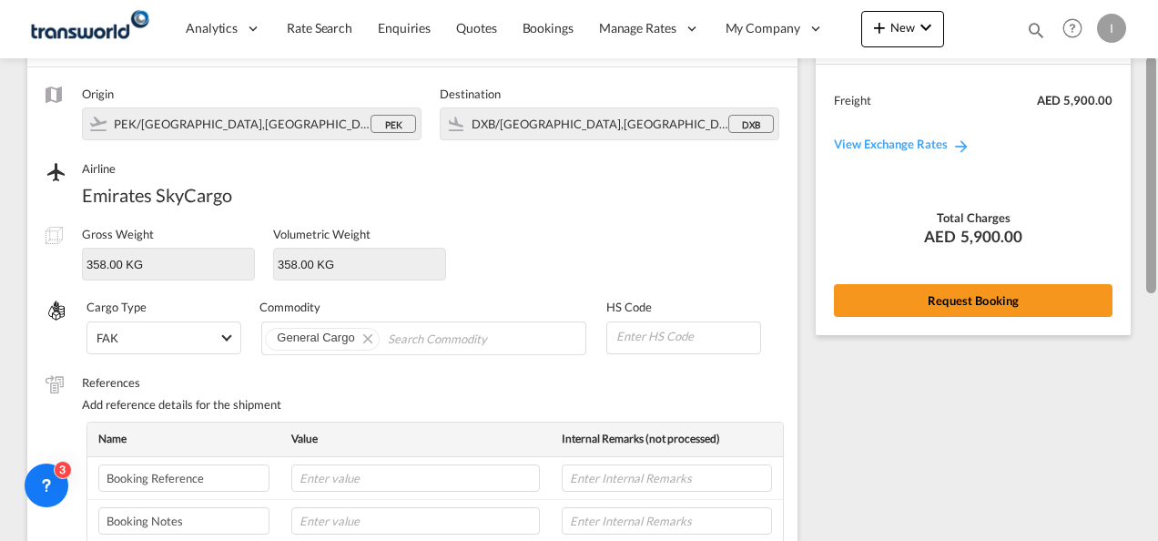
scroll to position [109, 0]
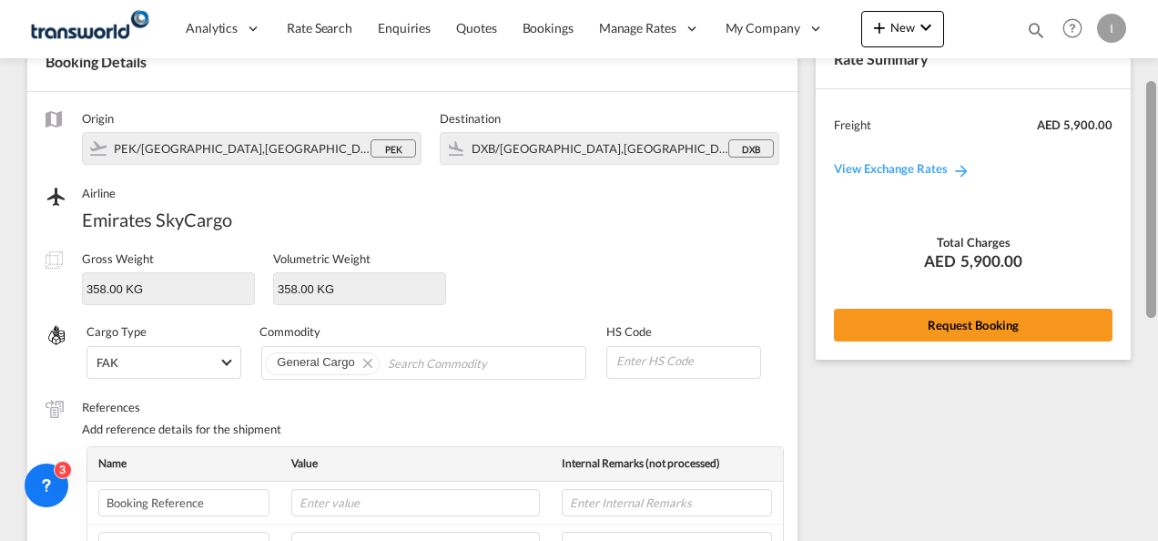
drag, startPoint x: 1150, startPoint y: 389, endPoint x: 1141, endPoint y: 140, distance: 248.6
click at [1141, 140] on md-content "Analytics Reports Dashboard Rate Search Enquiries Quotes Bookings" at bounding box center [579, 270] width 1158 height 541
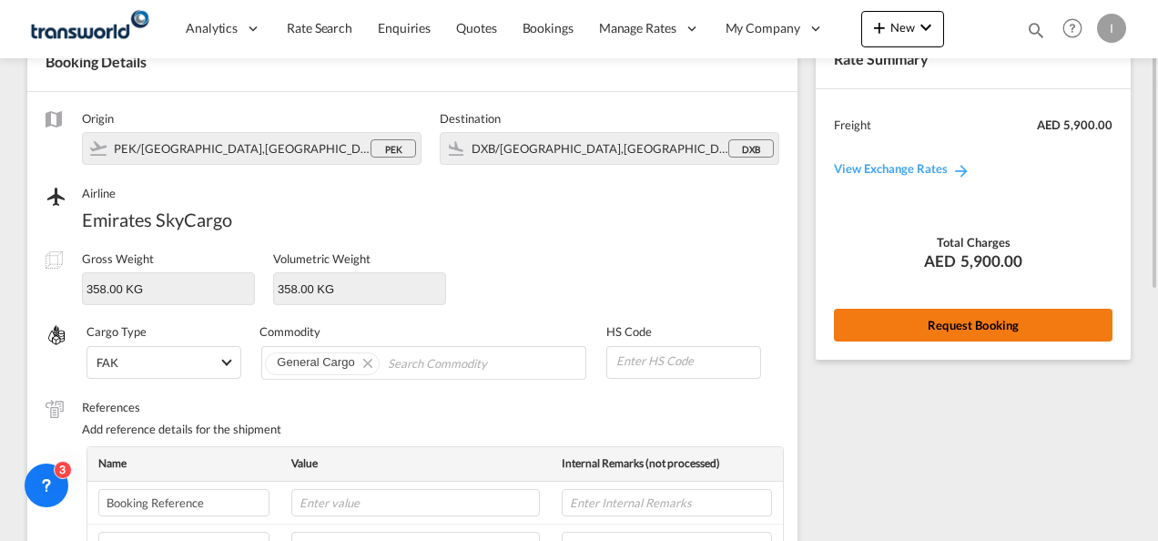
click at [987, 336] on button "Request Booking" at bounding box center [973, 325] width 278 height 33
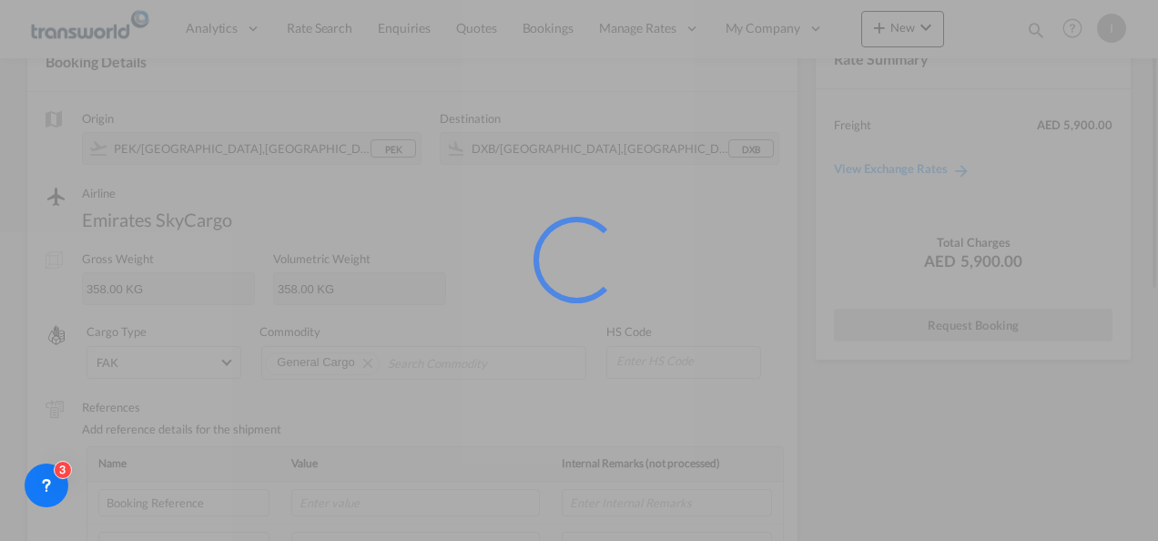
scroll to position [34, 0]
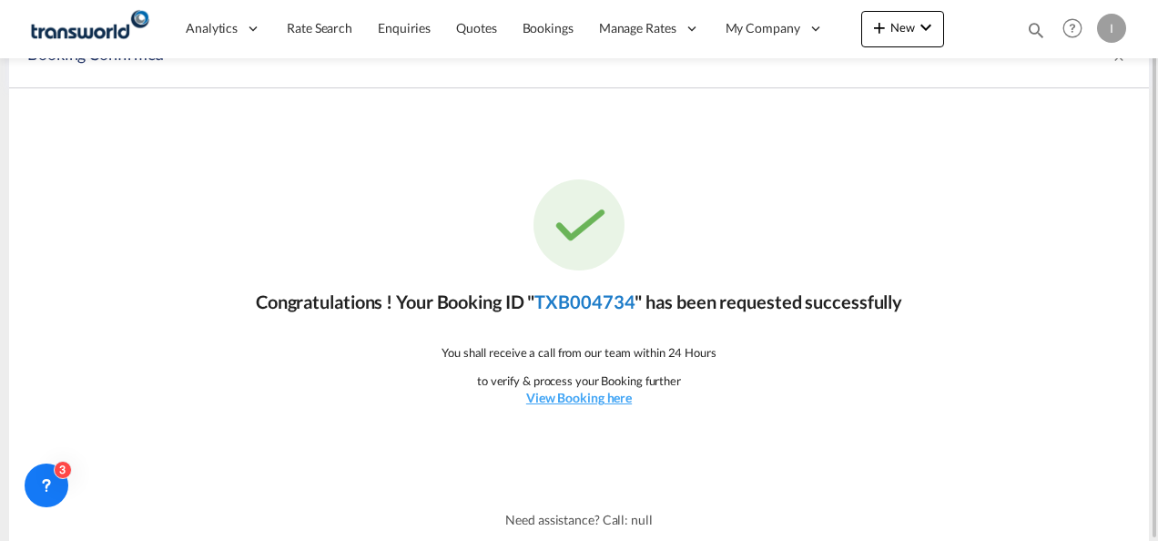
click at [603, 303] on link "TXB004734" at bounding box center [584, 301] width 100 height 22
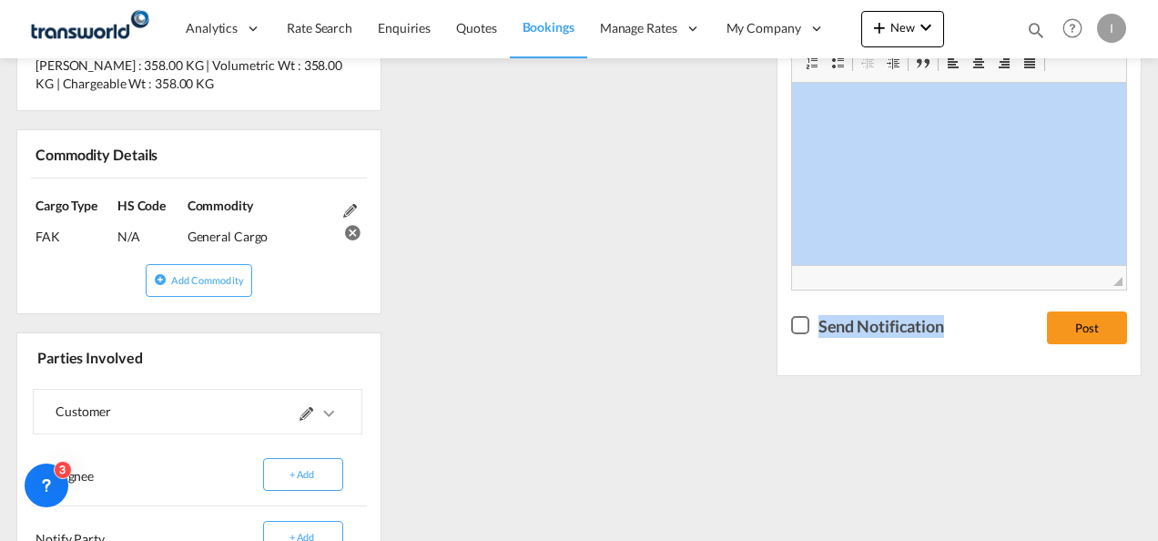
drag, startPoint x: 1156, startPoint y: 320, endPoint x: 1160, endPoint y: 90, distance: 230.3
click at [1157, 90] on html "Analytics Reports Dashboard Rate Search Enquiries Quotes" at bounding box center [579, 270] width 1158 height 541
click at [1017, 450] on div "Updates Booking Received [DATE] 12:25 PM [PERSON_NAME] created the booking (Ord…" at bounding box center [959, 224] width 380 height 944
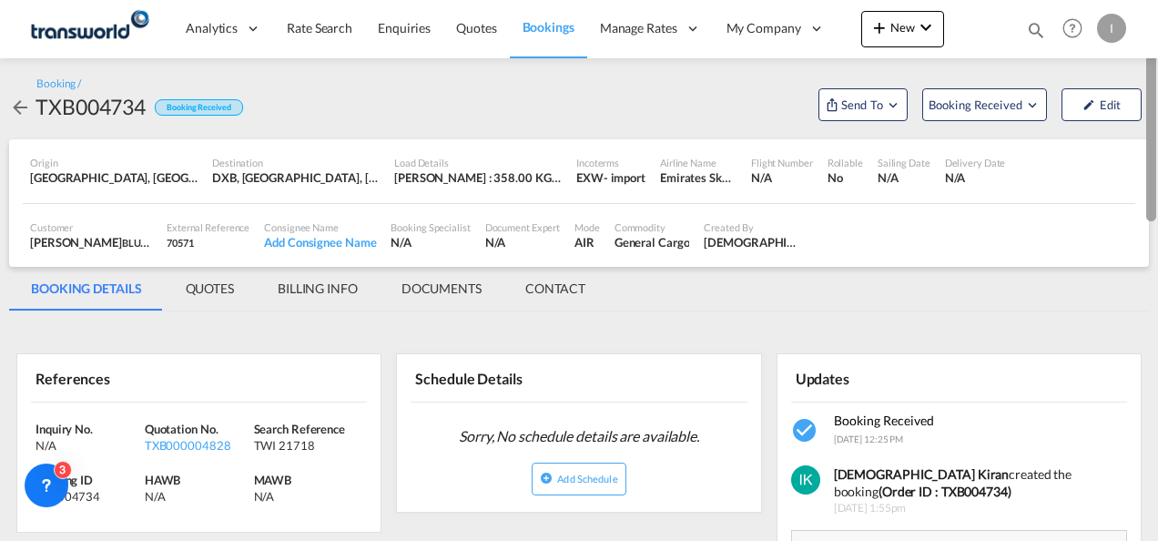
drag, startPoint x: 1149, startPoint y: 400, endPoint x: 1151, endPoint y: 129, distance: 270.3
click at [1151, 129] on div at bounding box center [1151, 113] width 10 height 218
click at [859, 96] on span "Send To" at bounding box center [862, 105] width 46 height 18
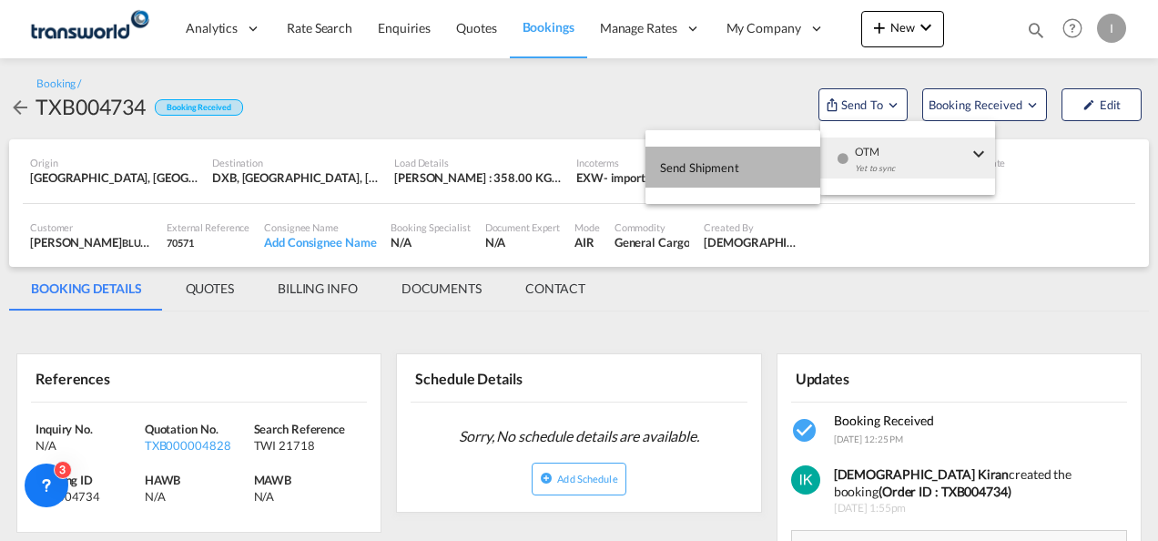
click at [752, 166] on button "Send Shipment" at bounding box center [732, 167] width 175 height 41
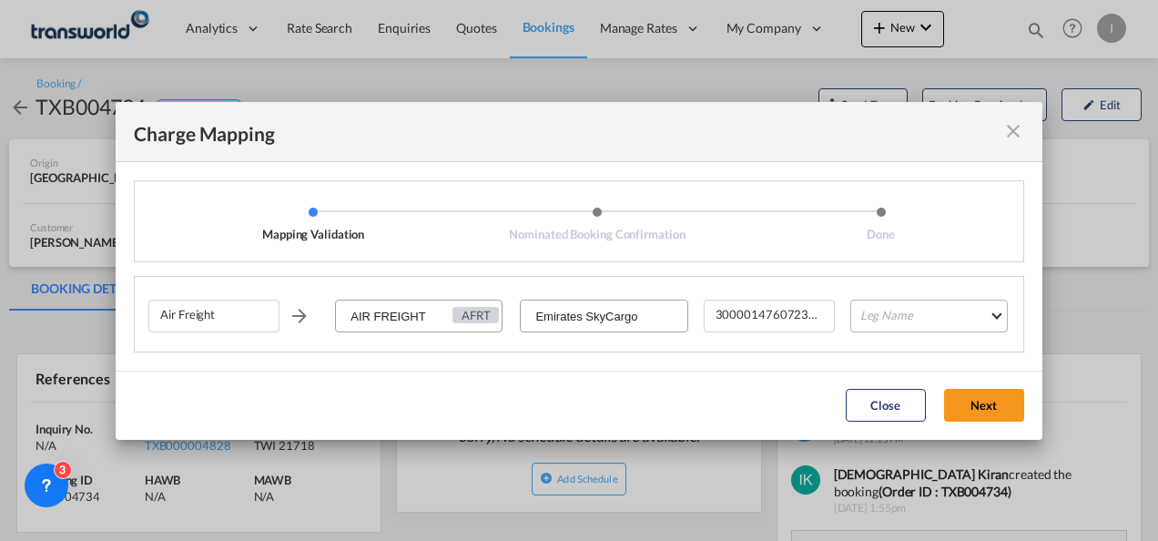
click at [892, 311] on md-select "Leg Name HANDLING ORIGIN HANDLING DESTINATION OTHERS TL PICK UP CUSTOMS ORIGIN …" at bounding box center [928, 315] width 157 height 33
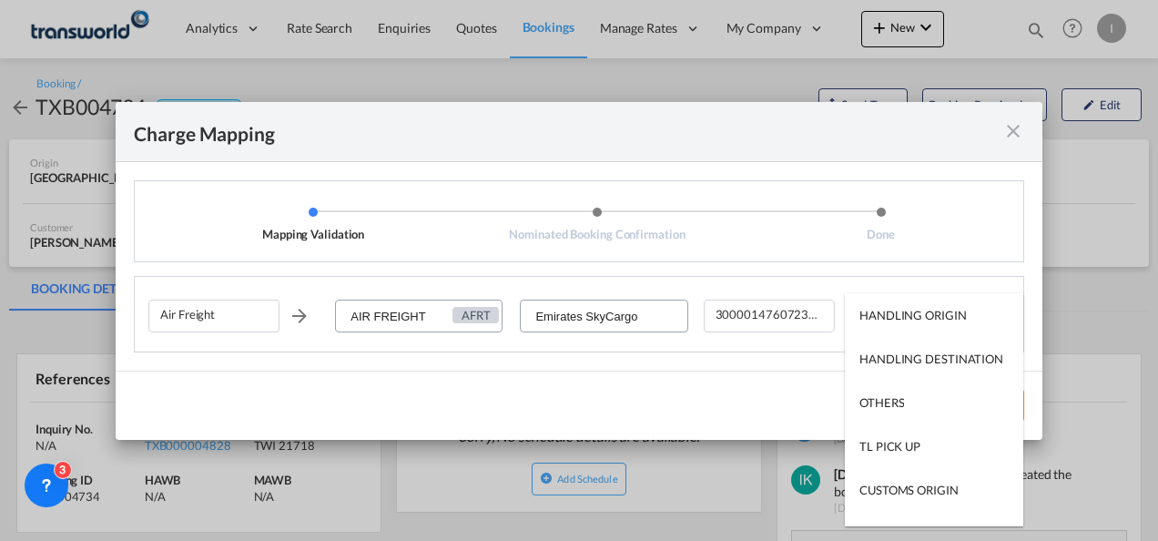
scroll to position [116, 0]
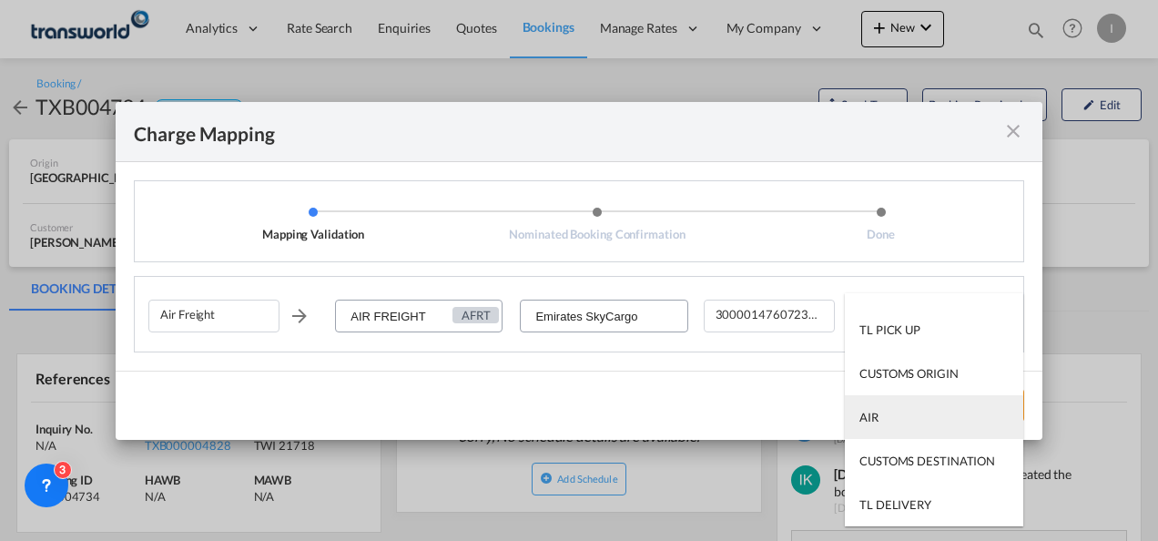
click at [886, 424] on md-option "AIR" at bounding box center [934, 417] width 178 height 44
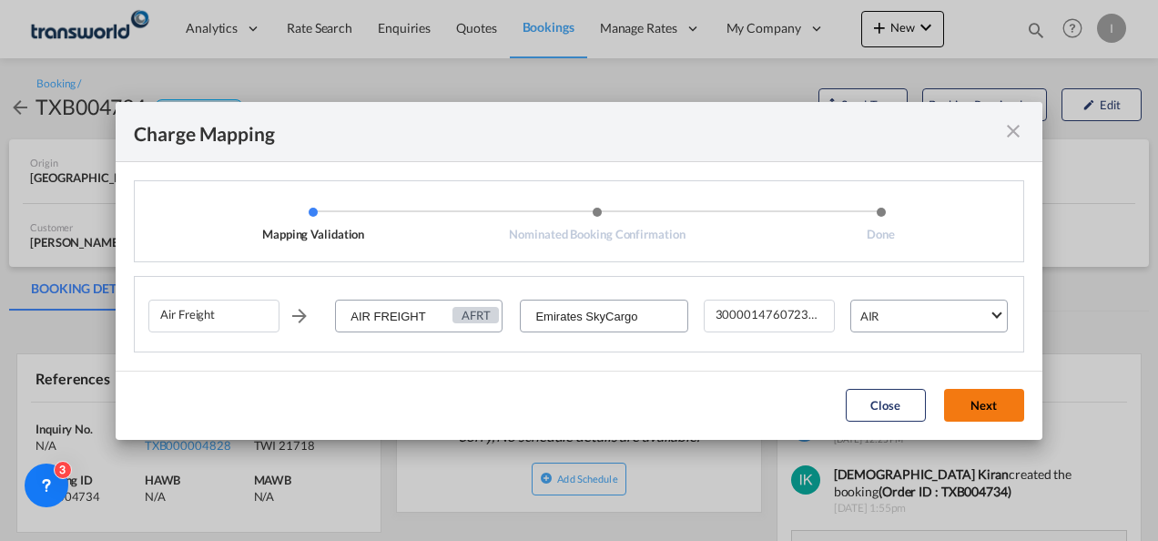
click at [973, 397] on button "Next" at bounding box center [984, 405] width 80 height 33
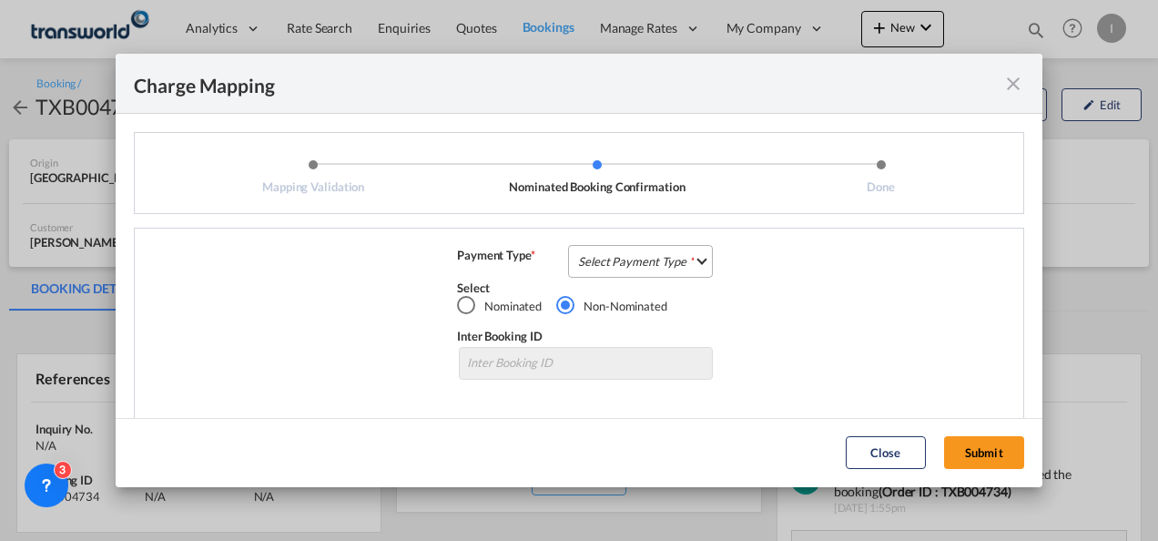
click at [583, 257] on md-select "Select Payment Type COLLECT PREPAID" at bounding box center [640, 261] width 145 height 33
click at [0, 0] on div "COLLECT" at bounding box center [0, 0] width 0 height 0
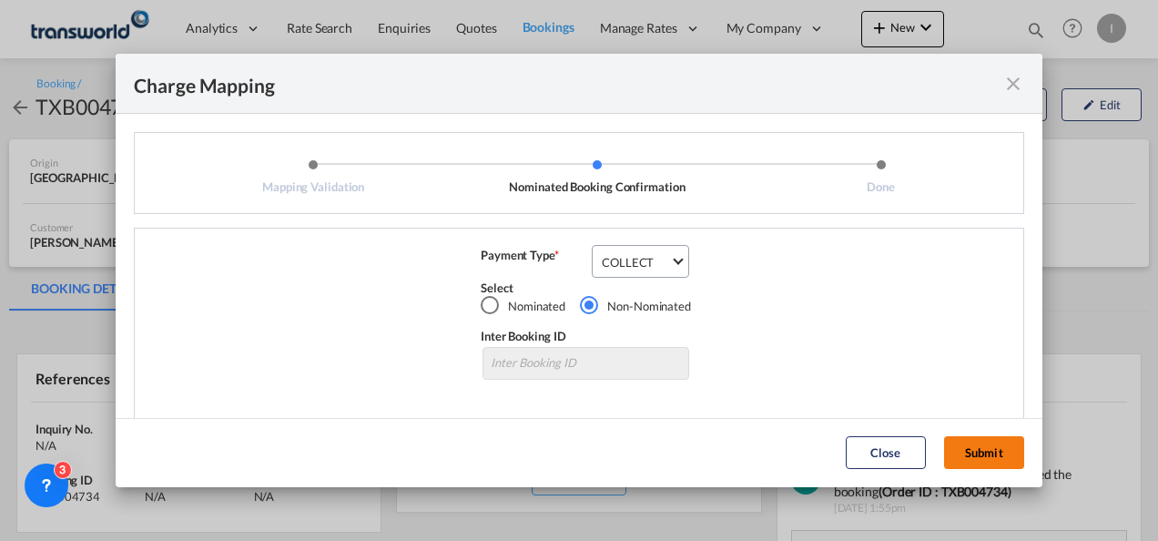
click at [952, 445] on button "Submit" at bounding box center [984, 452] width 80 height 33
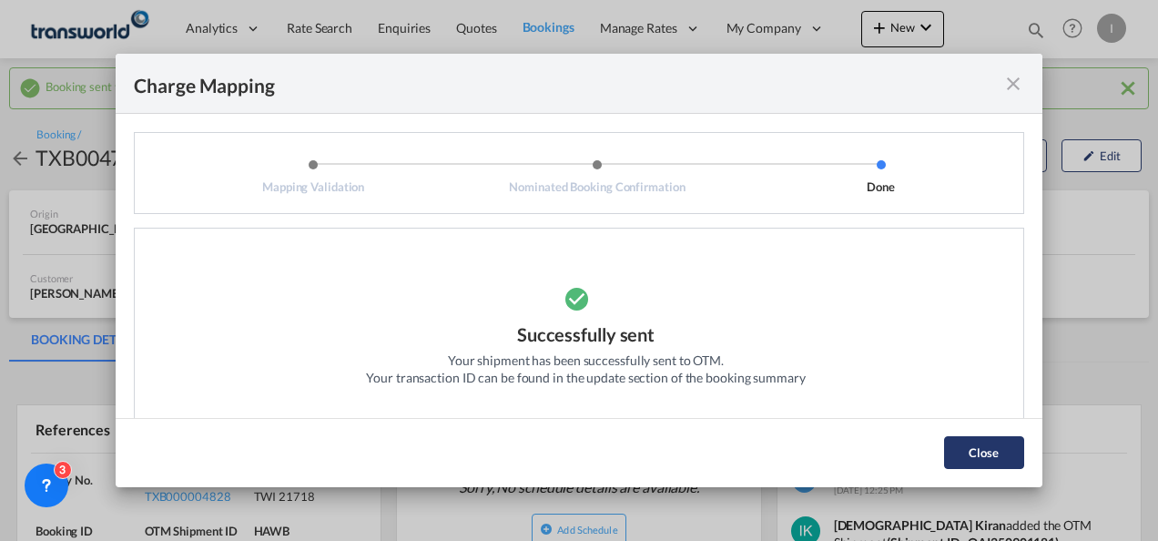
click at [952, 445] on button "Close" at bounding box center [984, 452] width 80 height 33
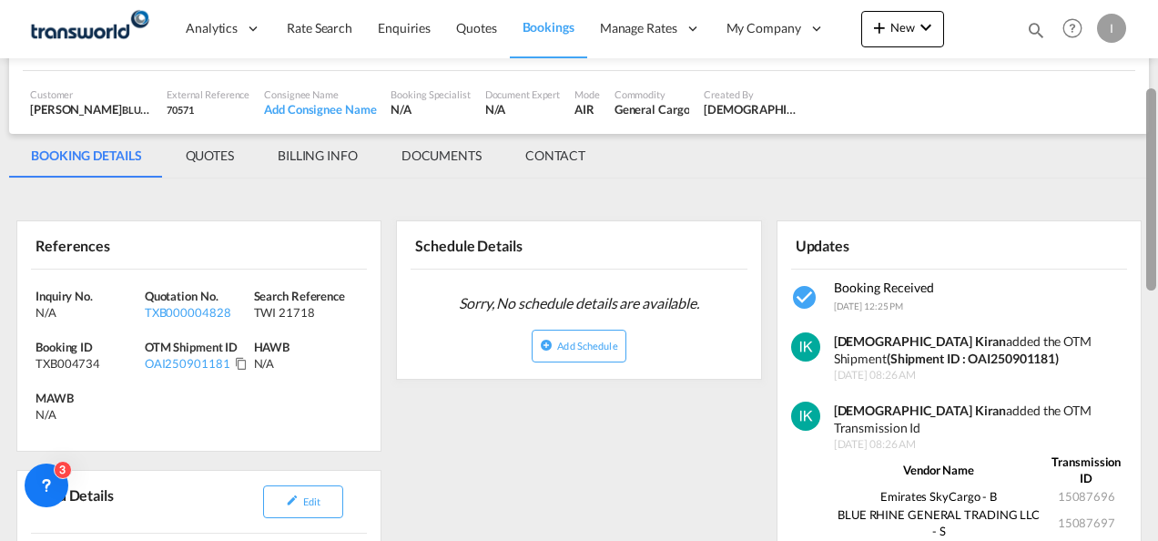
scroll to position [206, 0]
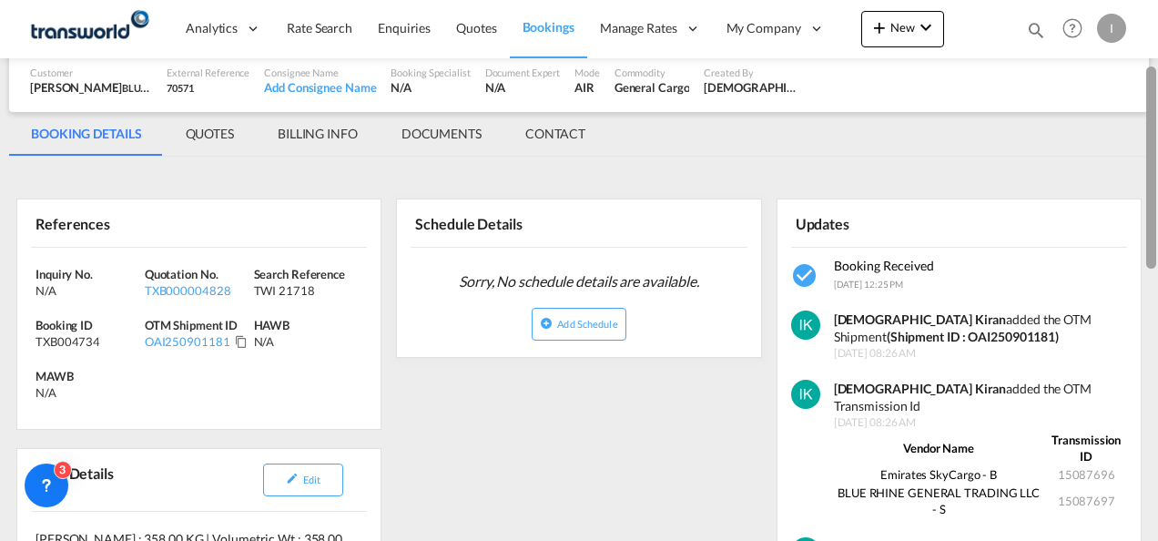
drag, startPoint x: 1147, startPoint y: 150, endPoint x: 1150, endPoint y: 228, distance: 77.4
click at [1150, 228] on div at bounding box center [1151, 167] width 10 height 202
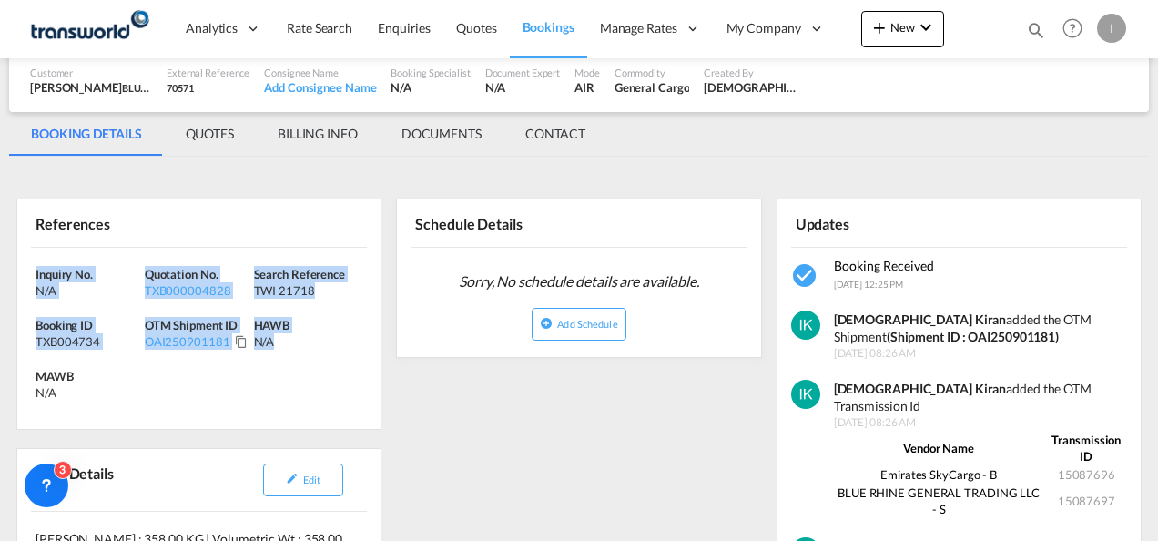
drag, startPoint x: 293, startPoint y: 365, endPoint x: -4, endPoint y: 277, distance: 309.5
click at [0, 277] on html "Analytics Reports Dashboard Rate Search Enquiries Quotes" at bounding box center [579, 270] width 1158 height 541
copy div "Inquiry No. N/A Quotation No. TXB000004828 Search Reference TWI 21718 Booking I…"
